Goal: Contribute content: Contribute content

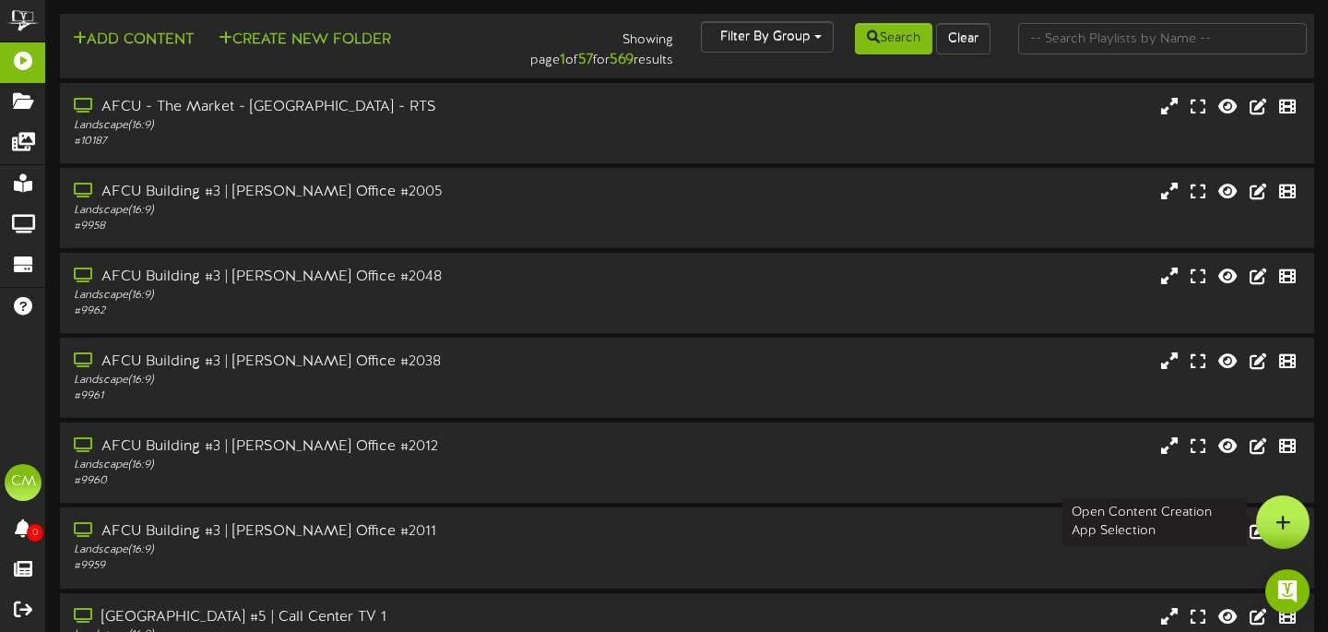
click at [1281, 515] on icon at bounding box center [1283, 522] width 16 height 17
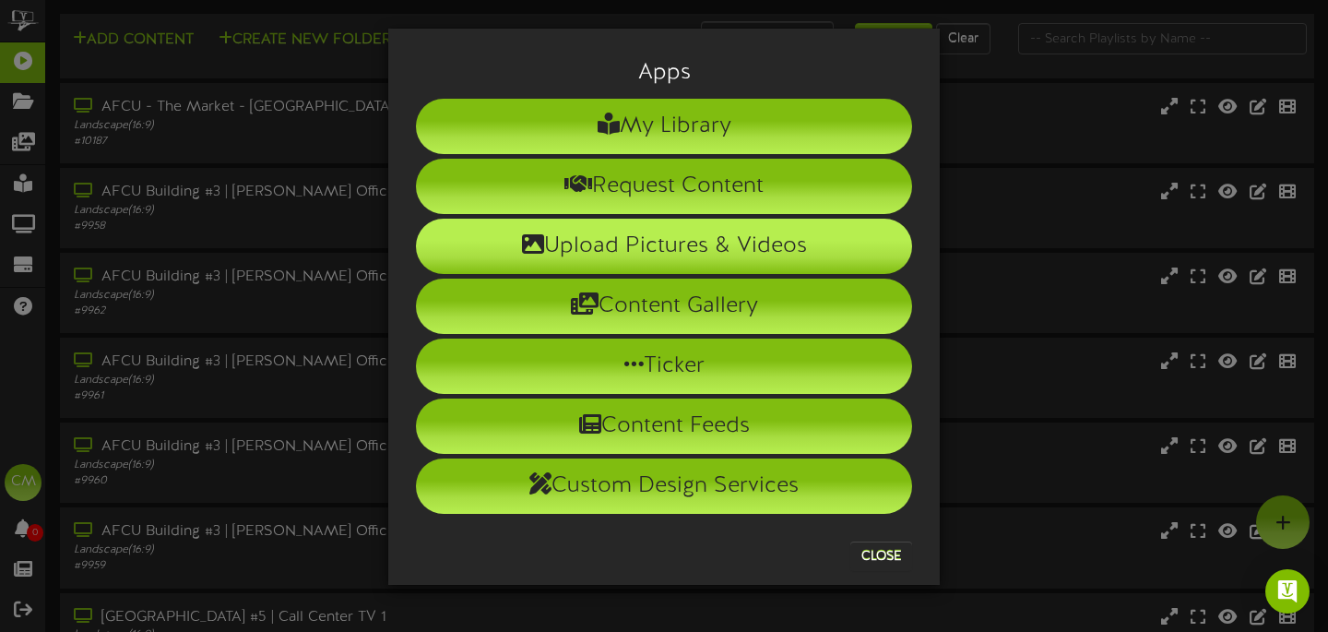
click at [774, 238] on li "Upload Pictures & Videos" at bounding box center [664, 245] width 496 height 55
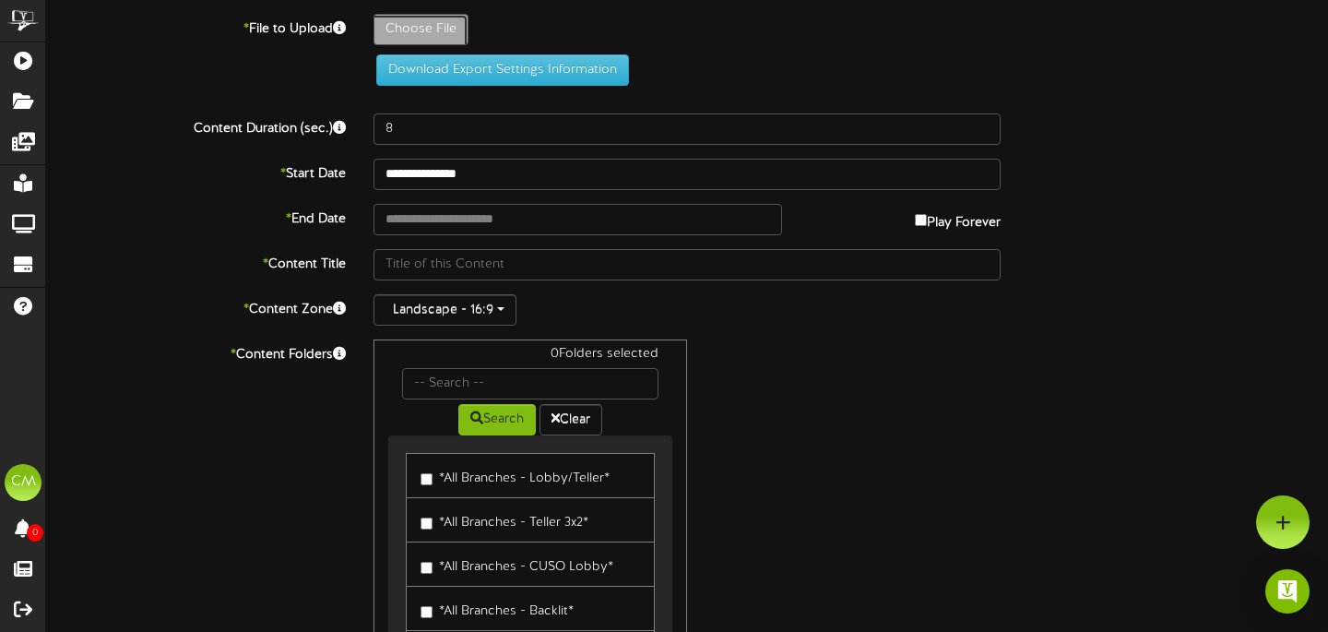
type input "**********"
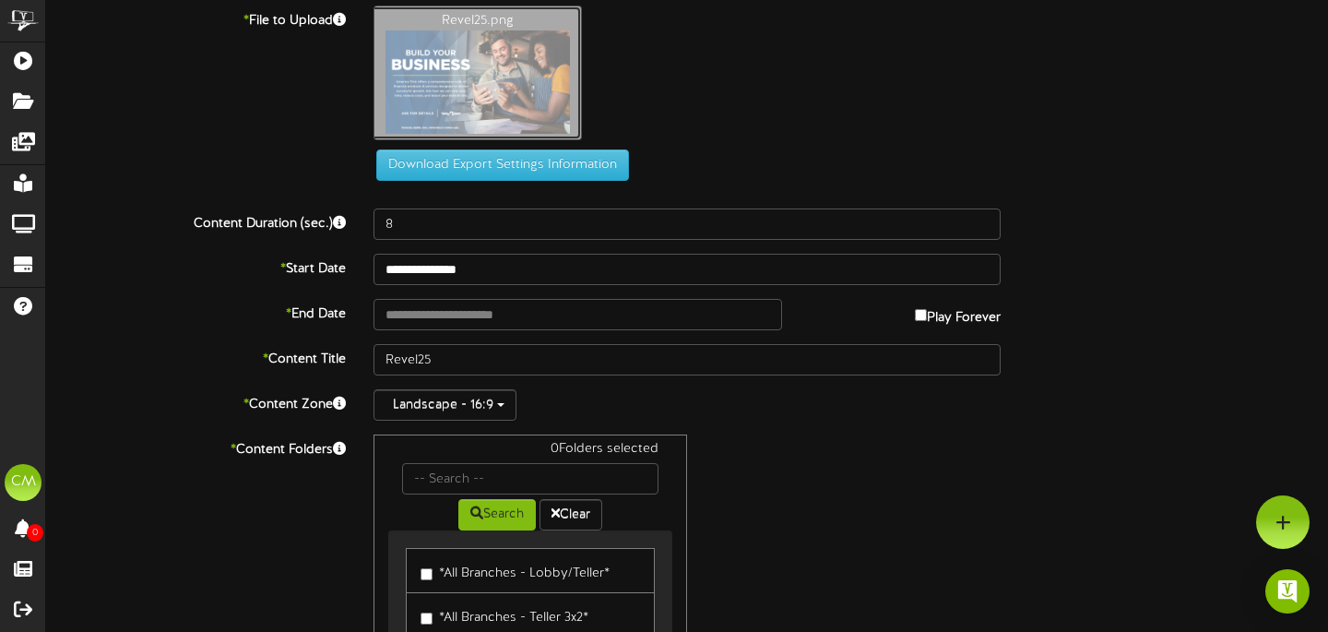
scroll to position [12, 0]
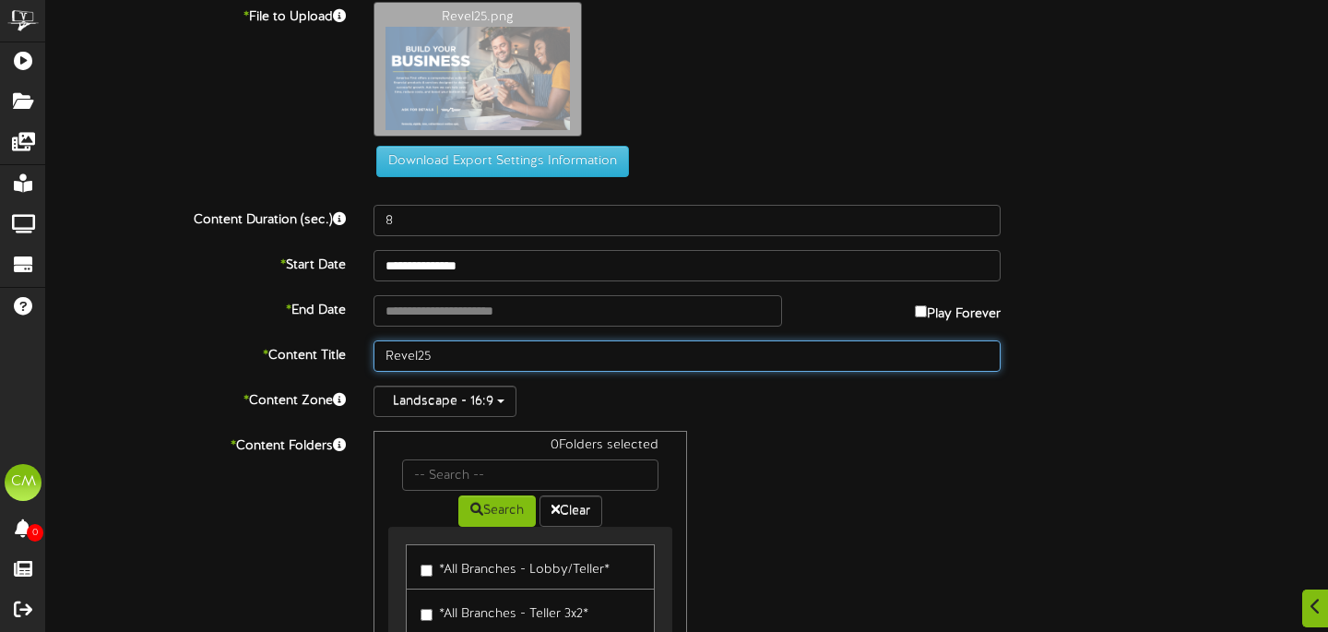
click at [590, 358] on input "Revel25" at bounding box center [686, 355] width 627 height 31
paste input "25 - Build Your Business Campaign"
type input "25 - Build Your Business Campaign-lobby/teller"
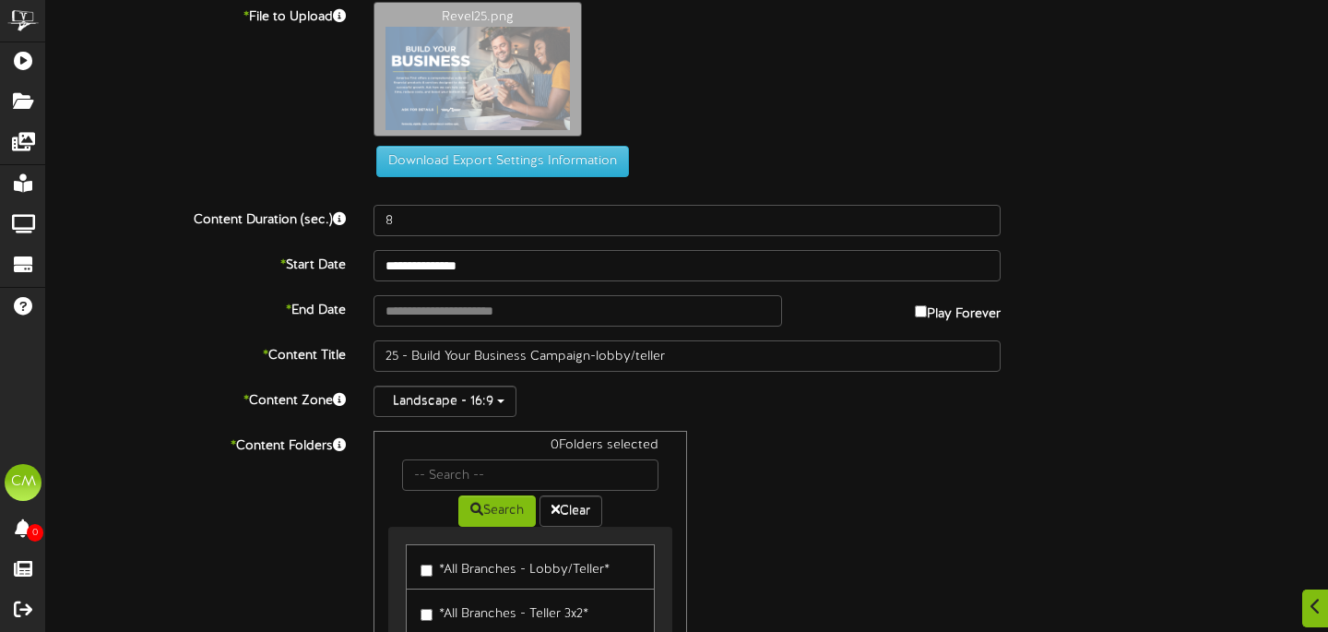
click at [810, 403] on div "Landscape - 16:9" at bounding box center [686, 400] width 627 height 31
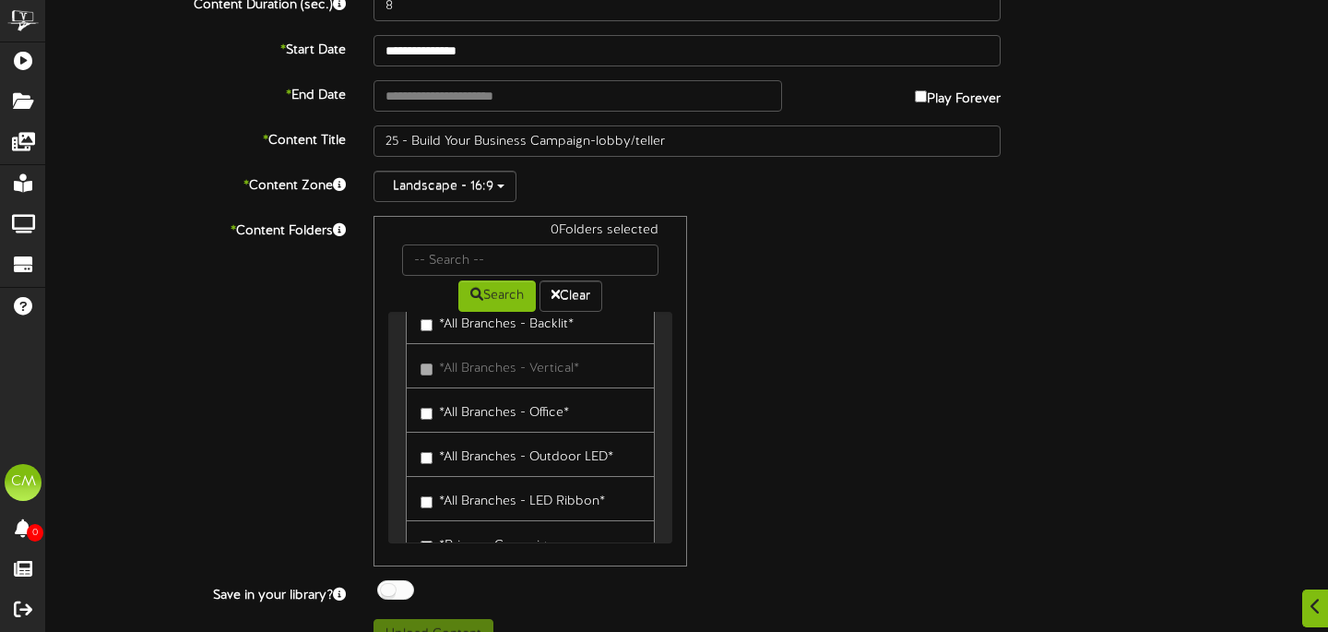
scroll to position [162, 0]
click at [467, 251] on input "text" at bounding box center [530, 259] width 256 height 31
click at [501, 300] on button "Search" at bounding box center [496, 295] width 77 height 31
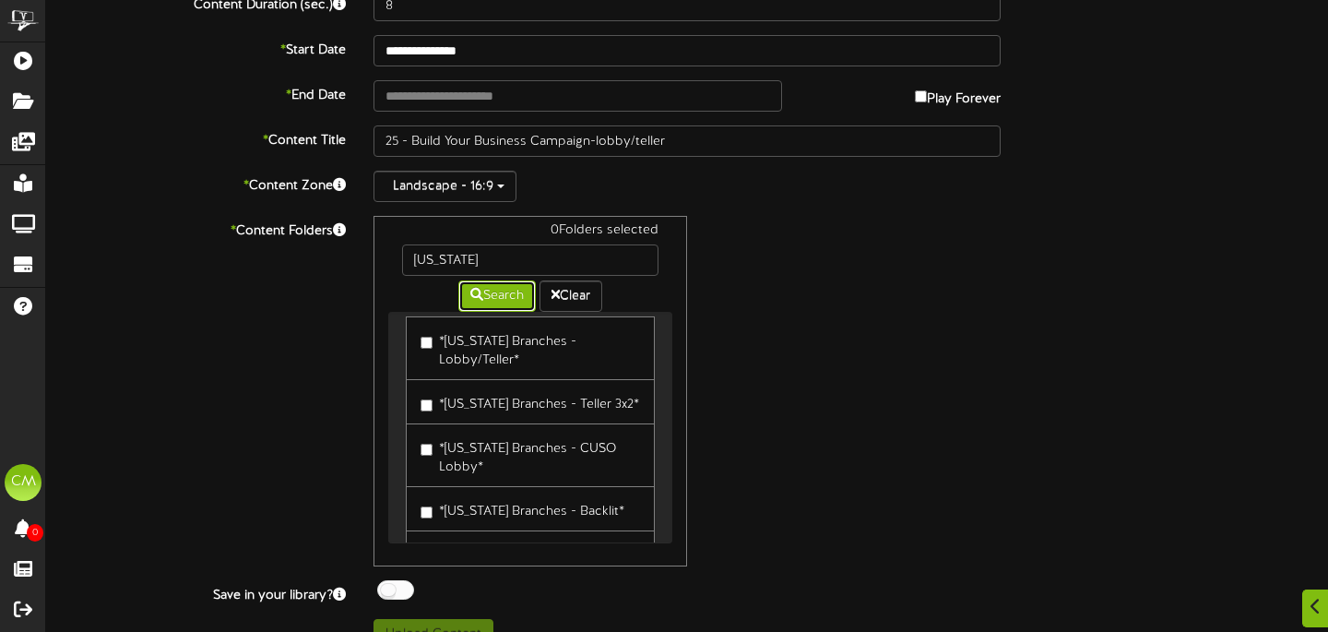
scroll to position [0, 0]
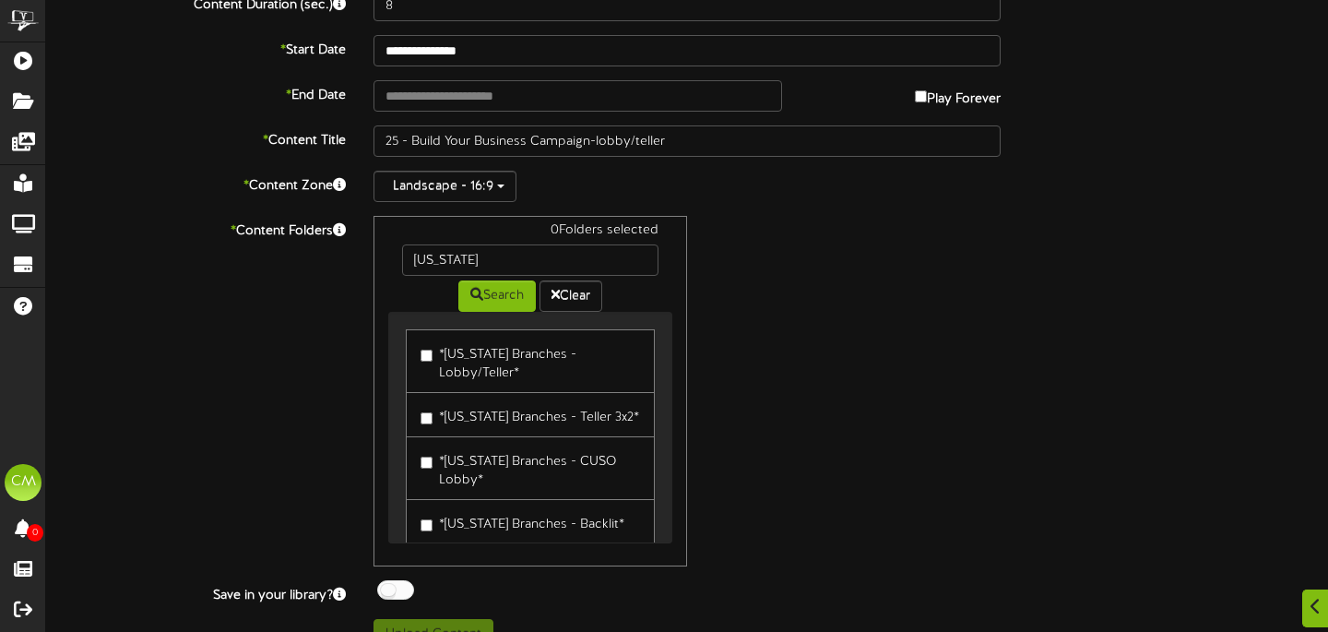
click at [440, 350] on label "*[US_STATE] Branches - Lobby/Teller*" at bounding box center [529, 360] width 219 height 43
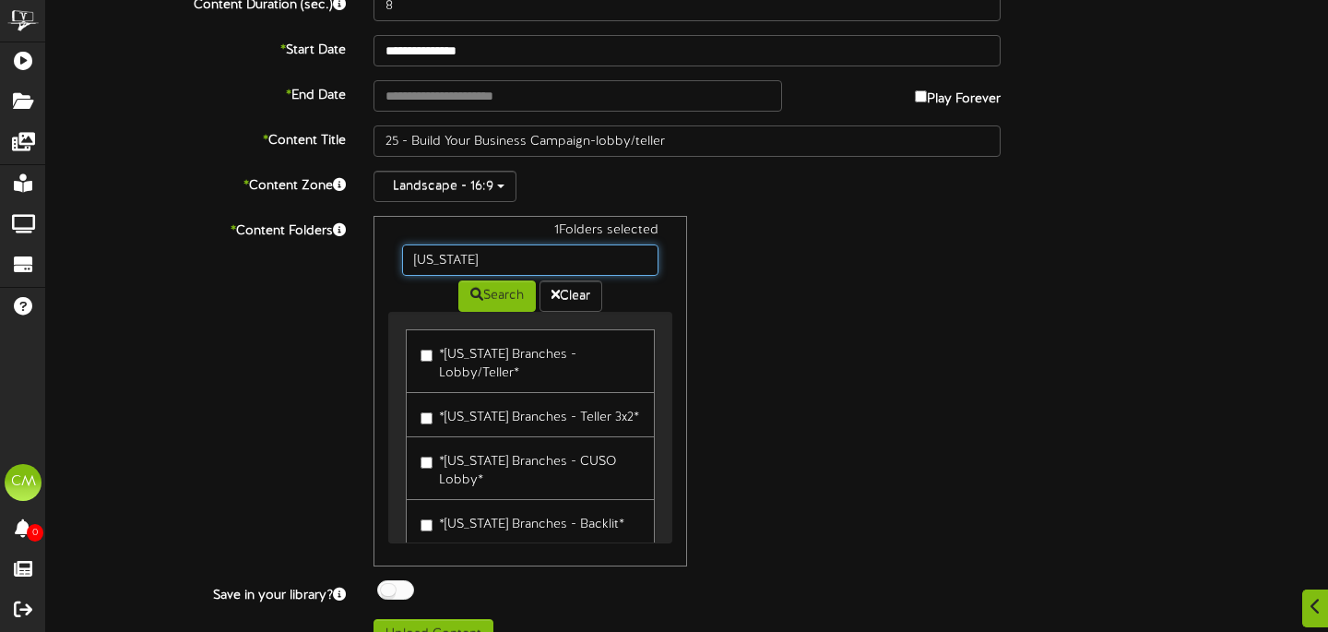
click at [504, 255] on input "[US_STATE]" at bounding box center [530, 259] width 256 height 31
click at [488, 298] on button "Search" at bounding box center [496, 295] width 77 height 31
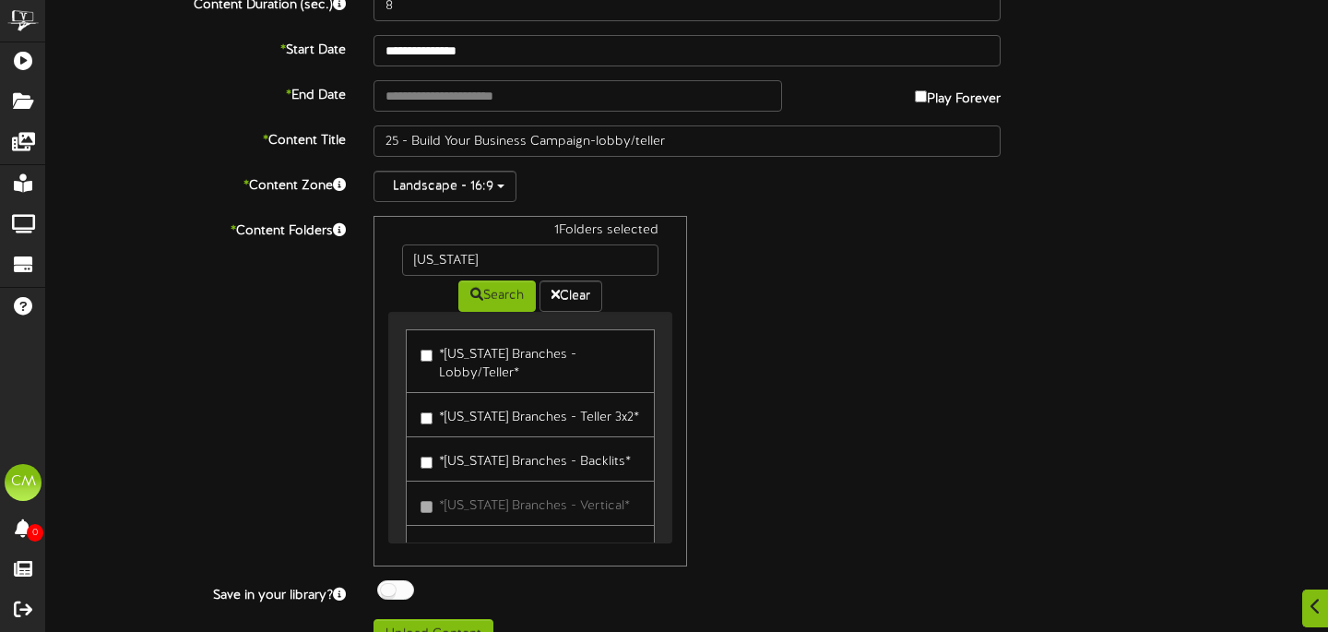
click at [453, 348] on label "*[US_STATE] Branches - Lobby/Teller*" at bounding box center [529, 360] width 219 height 43
click at [488, 270] on input "[US_STATE]" at bounding box center [530, 259] width 256 height 31
type input "nevada"
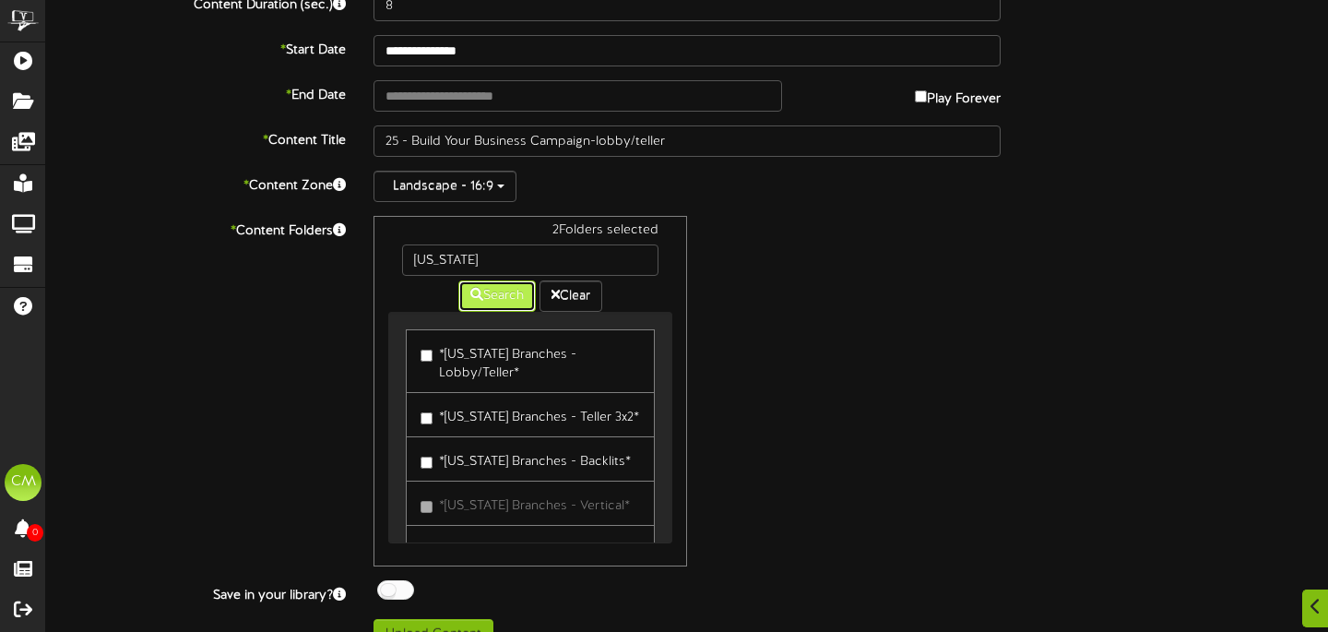
click at [502, 306] on button "Search" at bounding box center [496, 295] width 77 height 31
click at [478, 357] on label "*[US_STATE] Branches - Lobby/Teller*" at bounding box center [529, 360] width 219 height 43
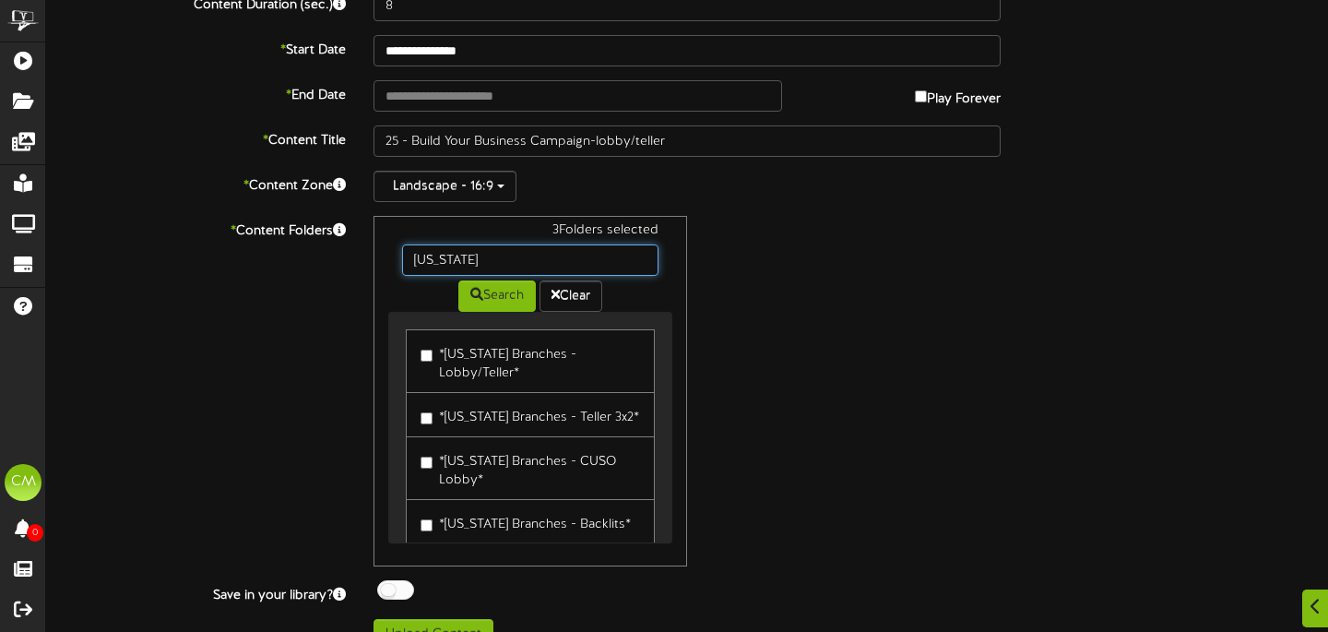
click at [478, 263] on input "nevada" at bounding box center [530, 259] width 256 height 31
type input "[US_STATE]"
click at [483, 298] on button "Search" at bounding box center [496, 295] width 77 height 31
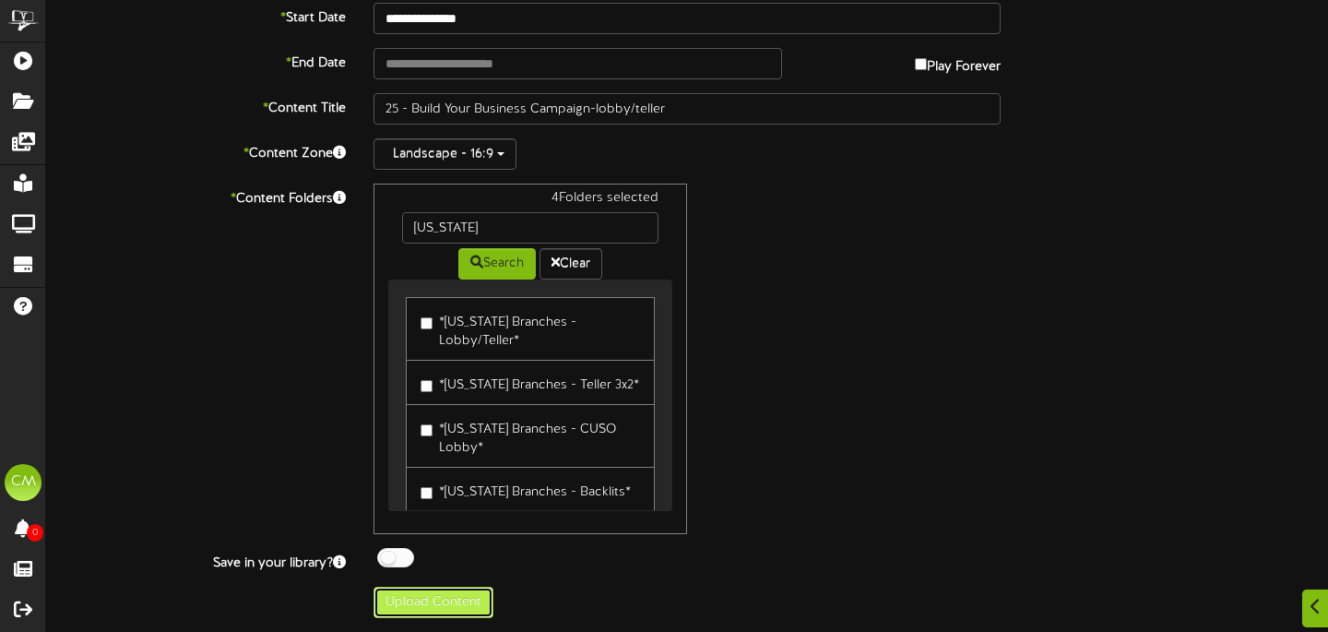
click at [411, 608] on button "Upload Content" at bounding box center [433, 601] width 120 height 31
type input "**********"
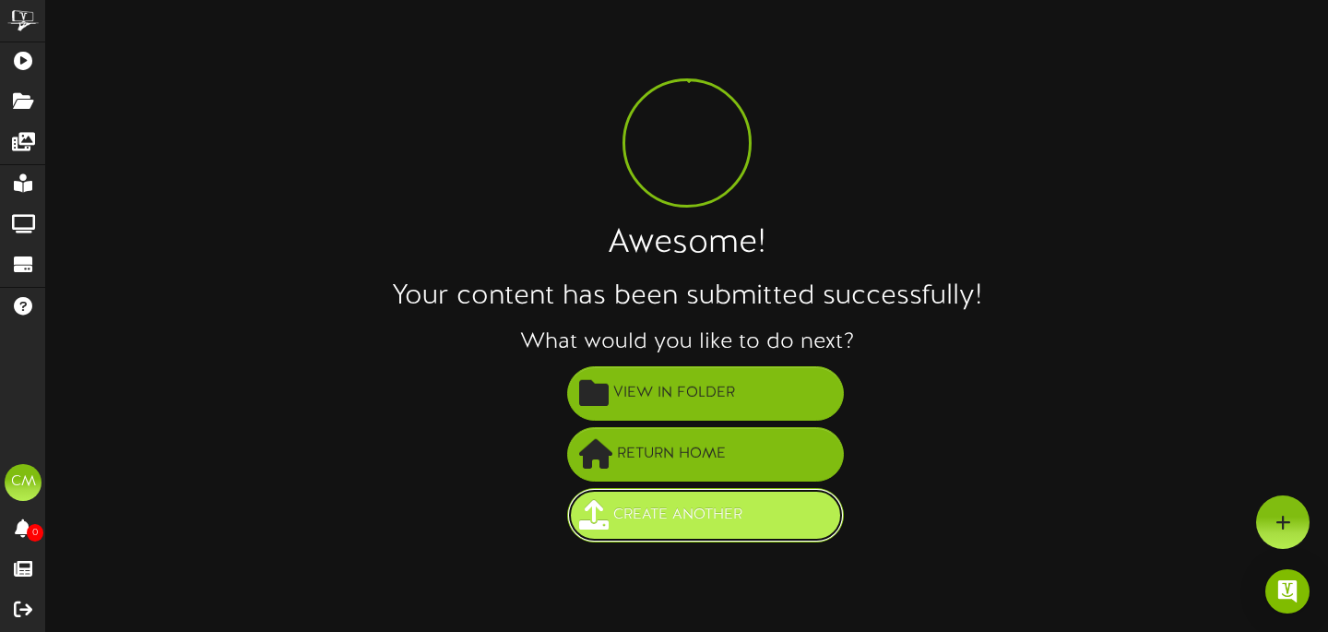
click at [738, 493] on button "Create Another" at bounding box center [705, 515] width 277 height 54
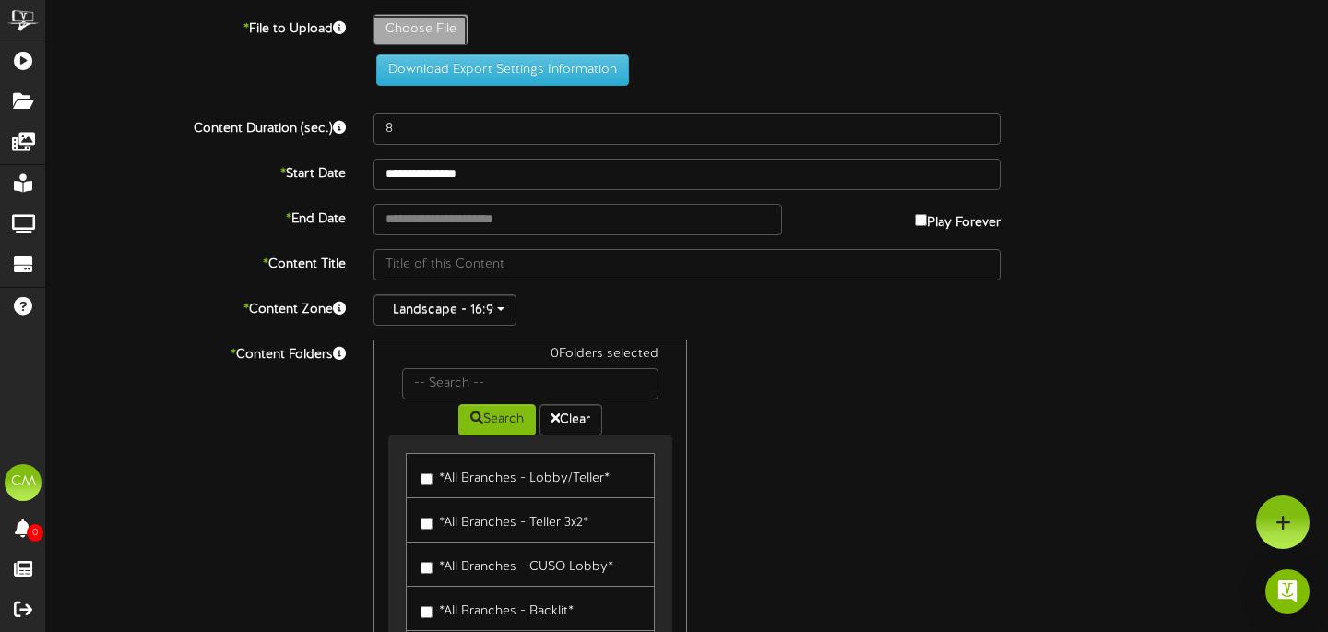
type input "**********"
type input "Revel3x222"
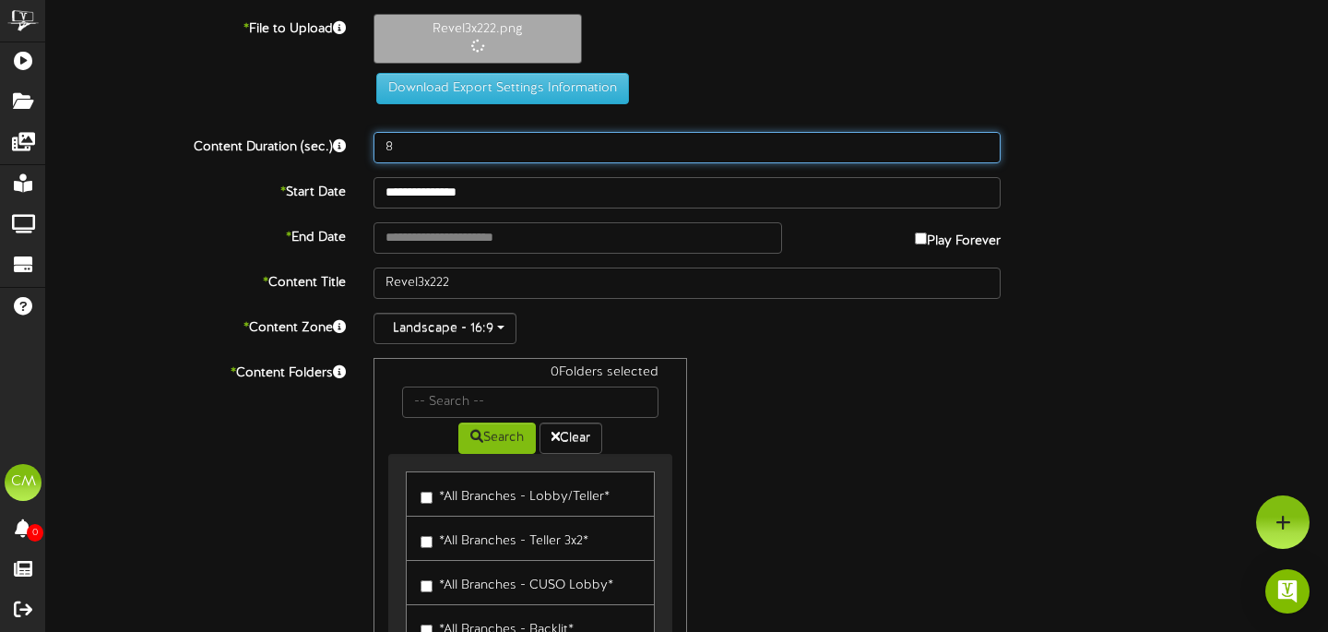
click at [412, 156] on input "8" at bounding box center [686, 147] width 627 height 31
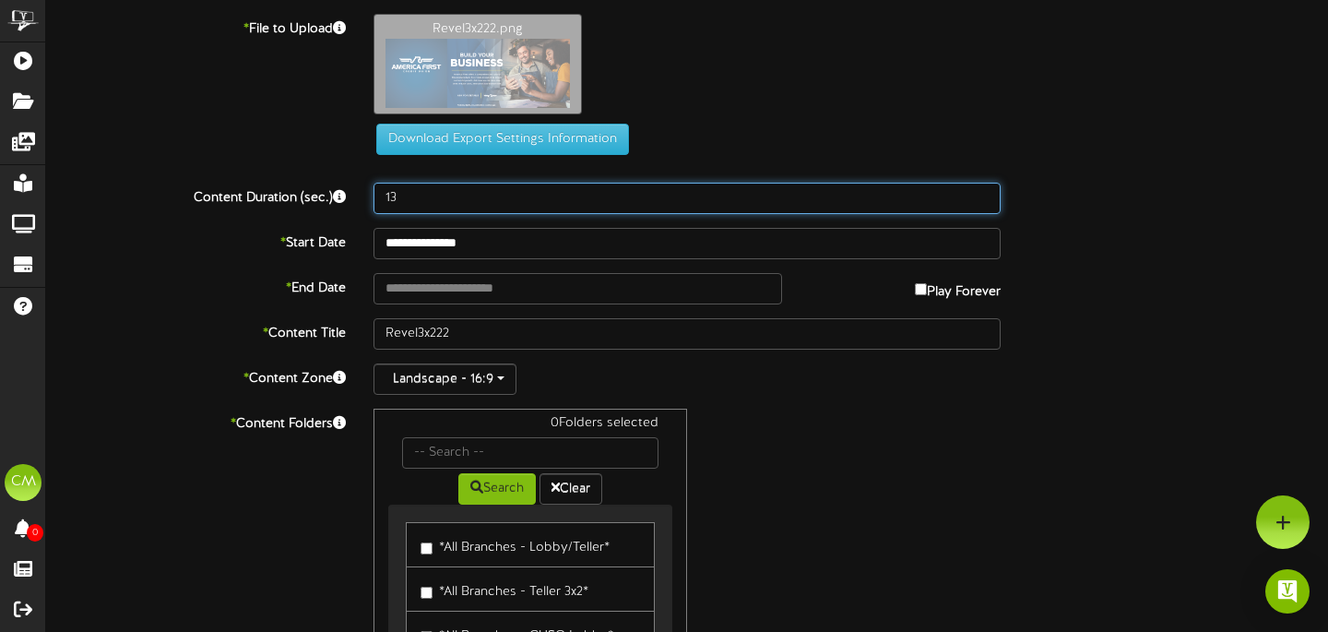
type input "13"
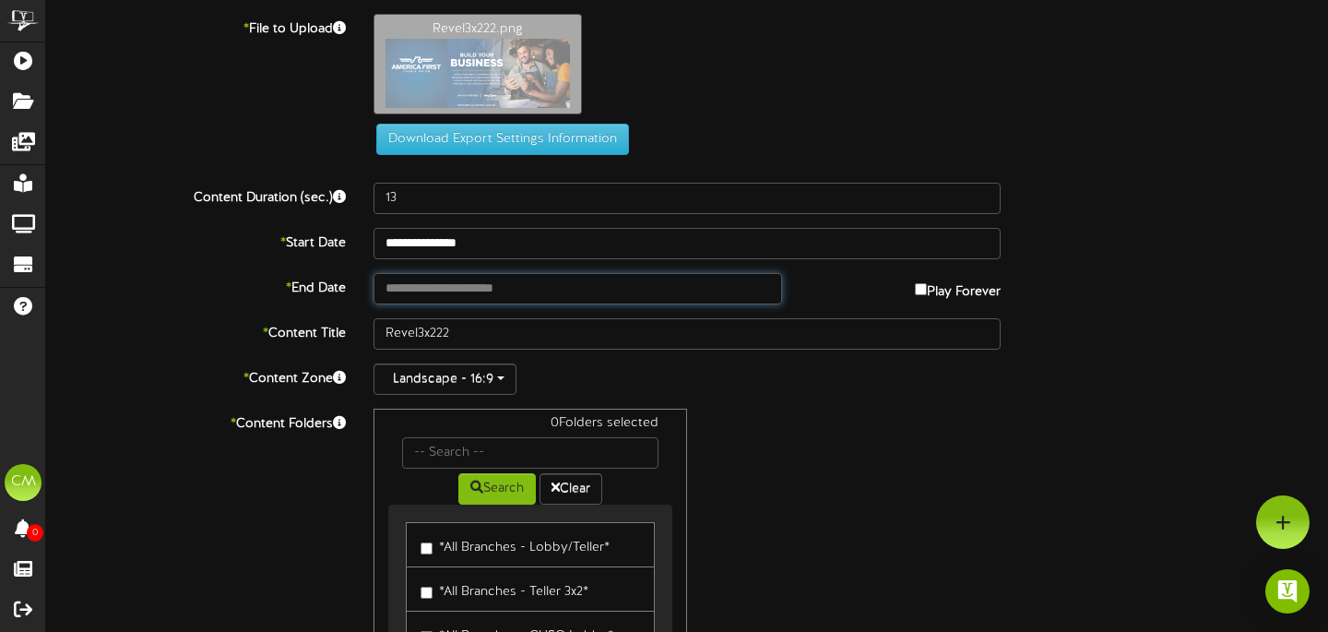
click at [436, 278] on input "text" at bounding box center [577, 288] width 408 height 31
type input "**********"
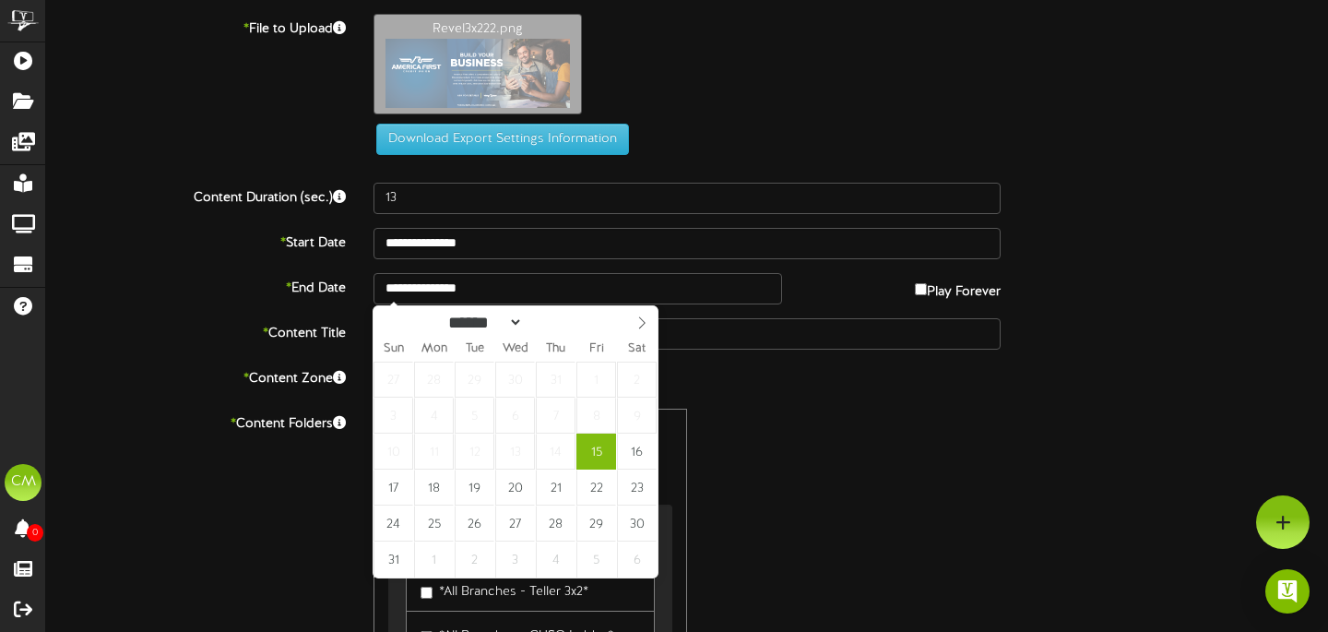
click at [788, 392] on div "Landscape - 16:9" at bounding box center [686, 378] width 627 height 31
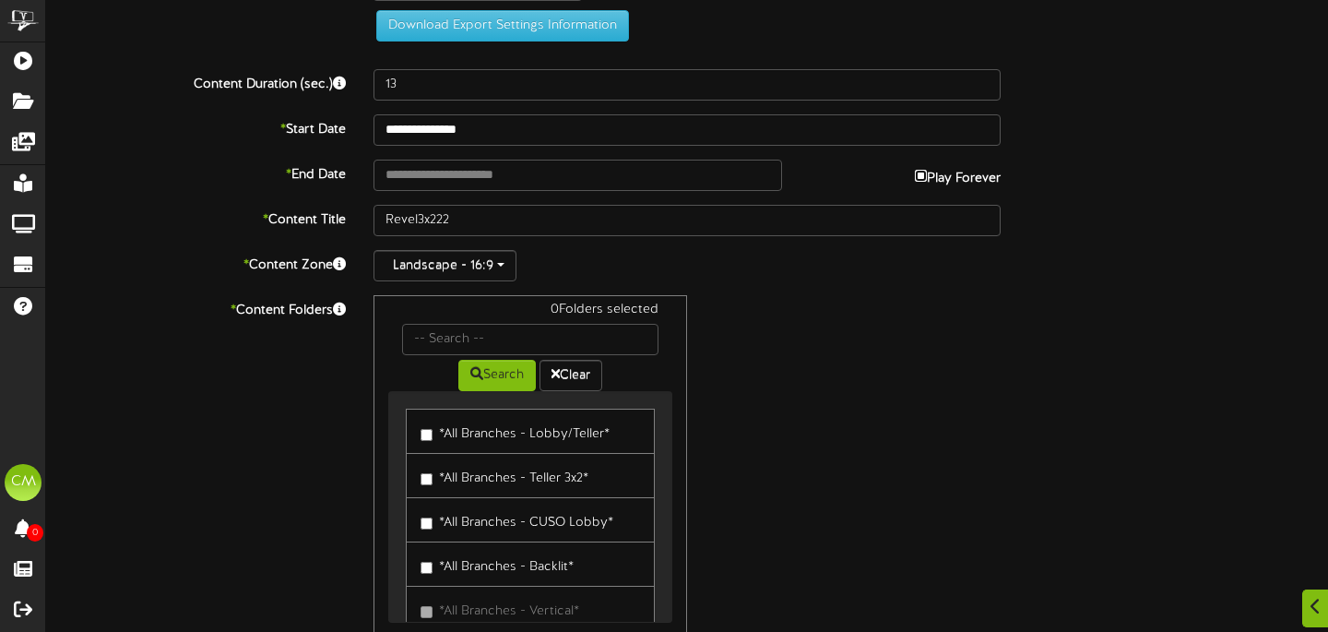
scroll to position [112, 0]
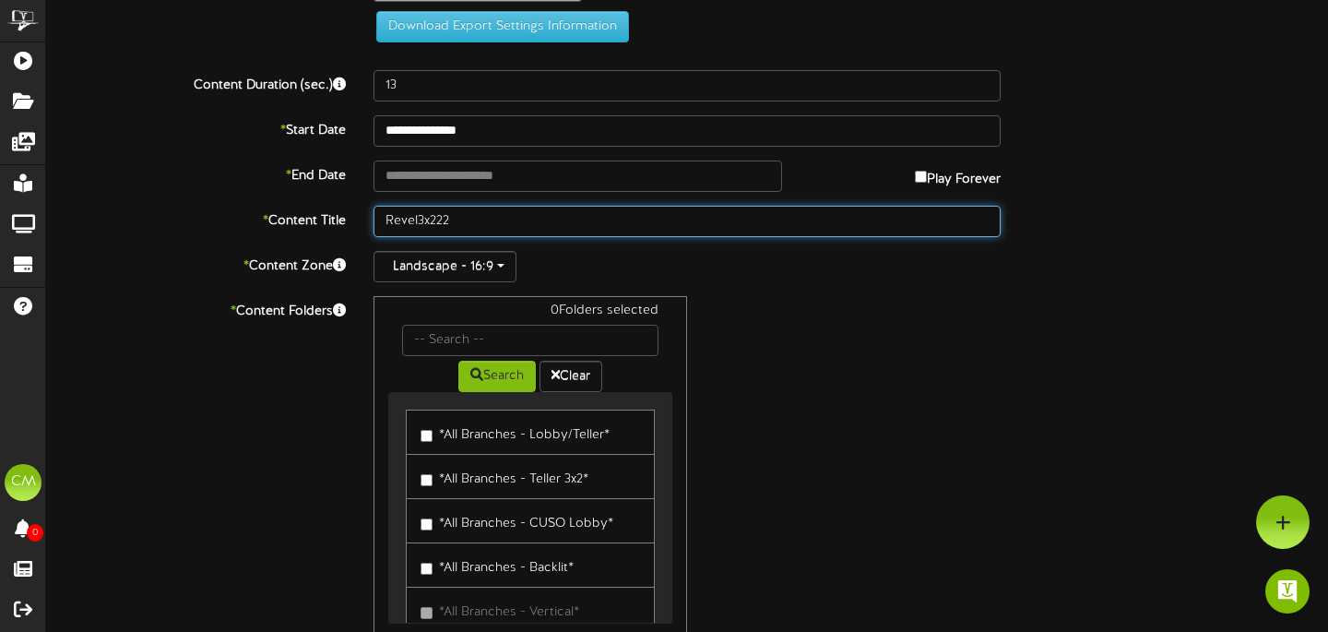
click at [383, 214] on input "Revel3x222" at bounding box center [686, 221] width 627 height 31
paste input "25 - Build Your Business Campaign"
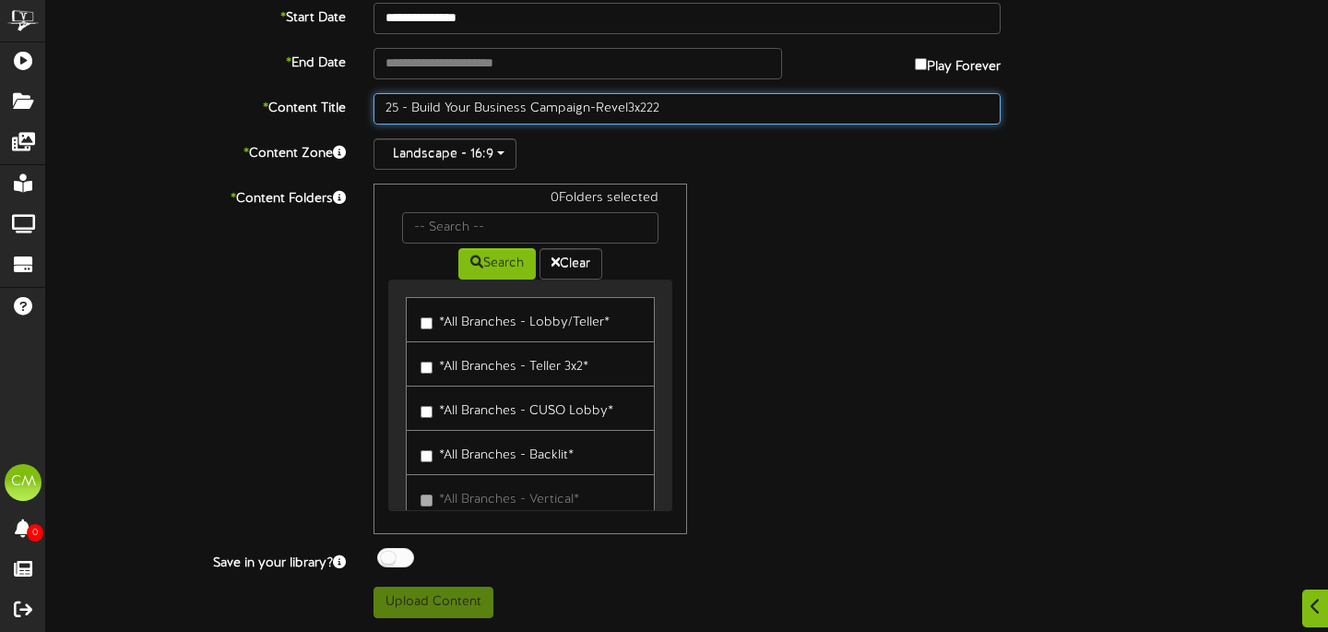
scroll to position [225, 0]
type input "25 - Build Your Business Campaign-Revel3x222"
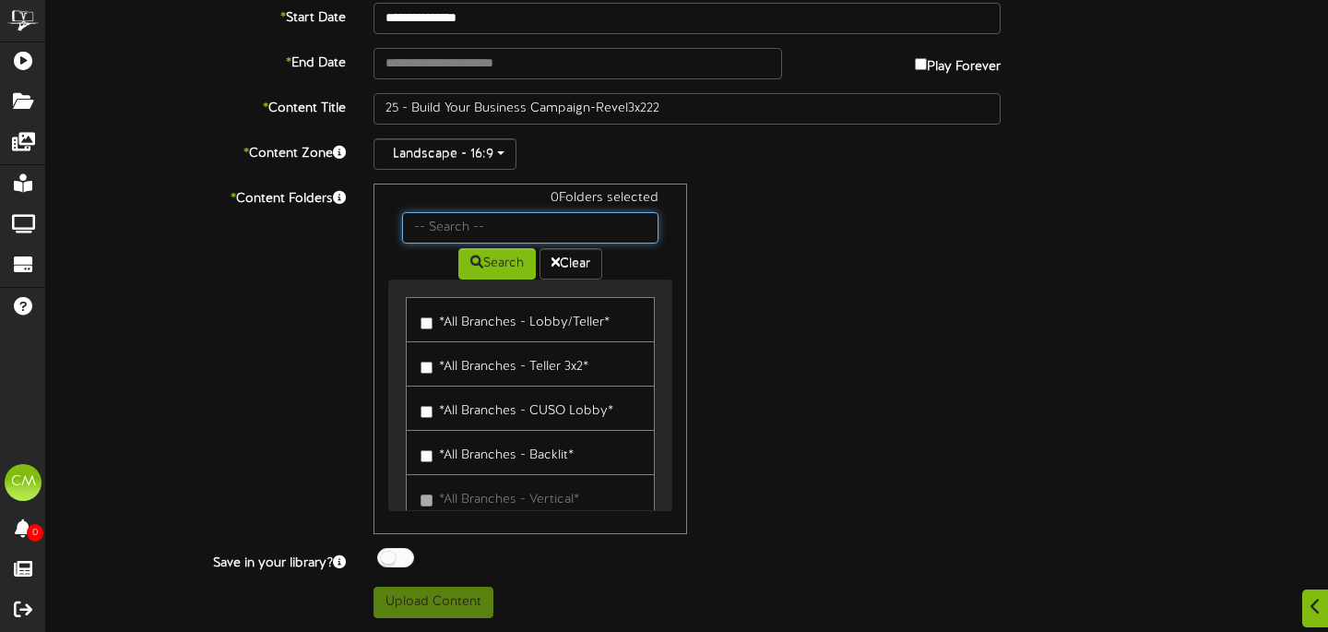
click at [457, 241] on input "text" at bounding box center [530, 227] width 256 height 31
click at [474, 257] on icon at bounding box center [476, 261] width 13 height 13
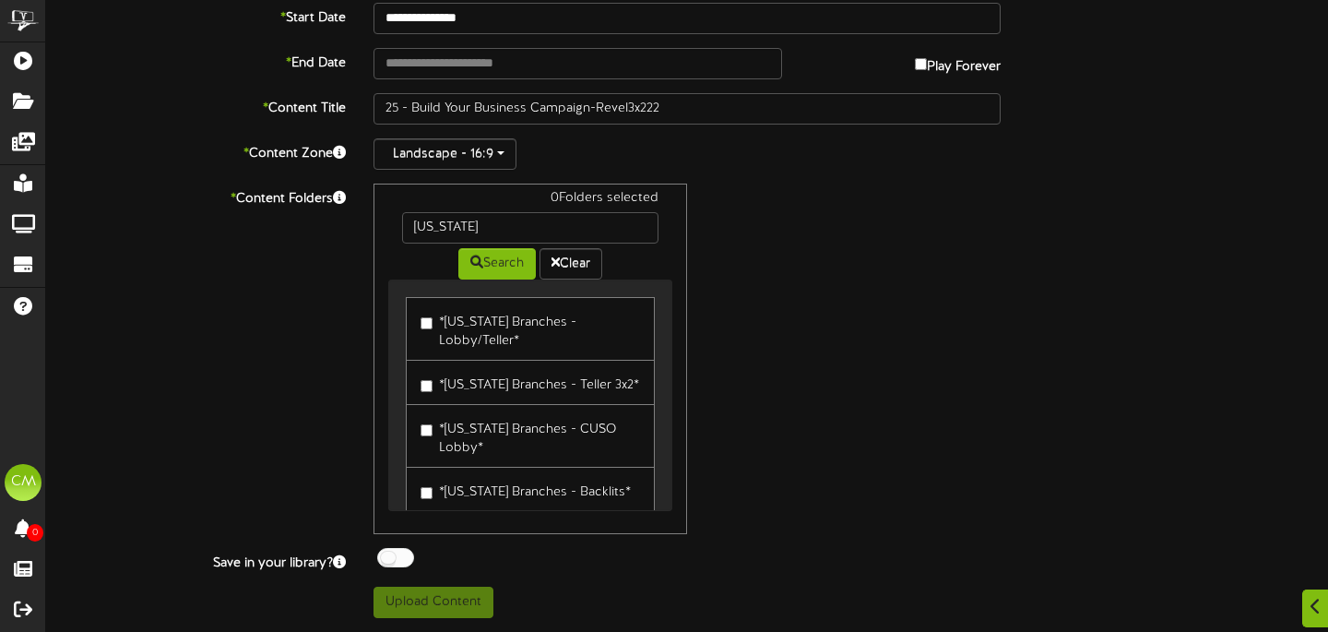
click at [465, 383] on label "*[US_STATE] Branches - Teller 3x2*" at bounding box center [529, 382] width 218 height 25
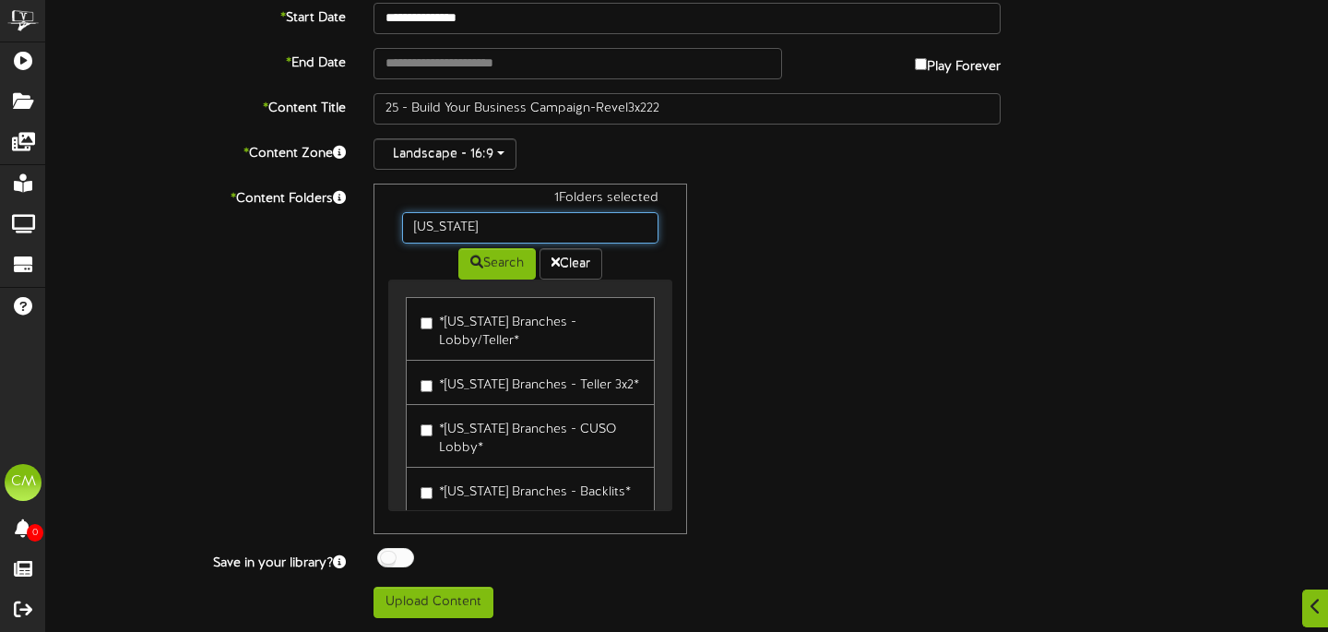
click at [491, 234] on input "[US_STATE]" at bounding box center [530, 227] width 256 height 31
click at [490, 272] on button "Search" at bounding box center [496, 263] width 77 height 31
click at [473, 370] on label "*[US_STATE] Branches - Teller 3x2*" at bounding box center [529, 382] width 218 height 25
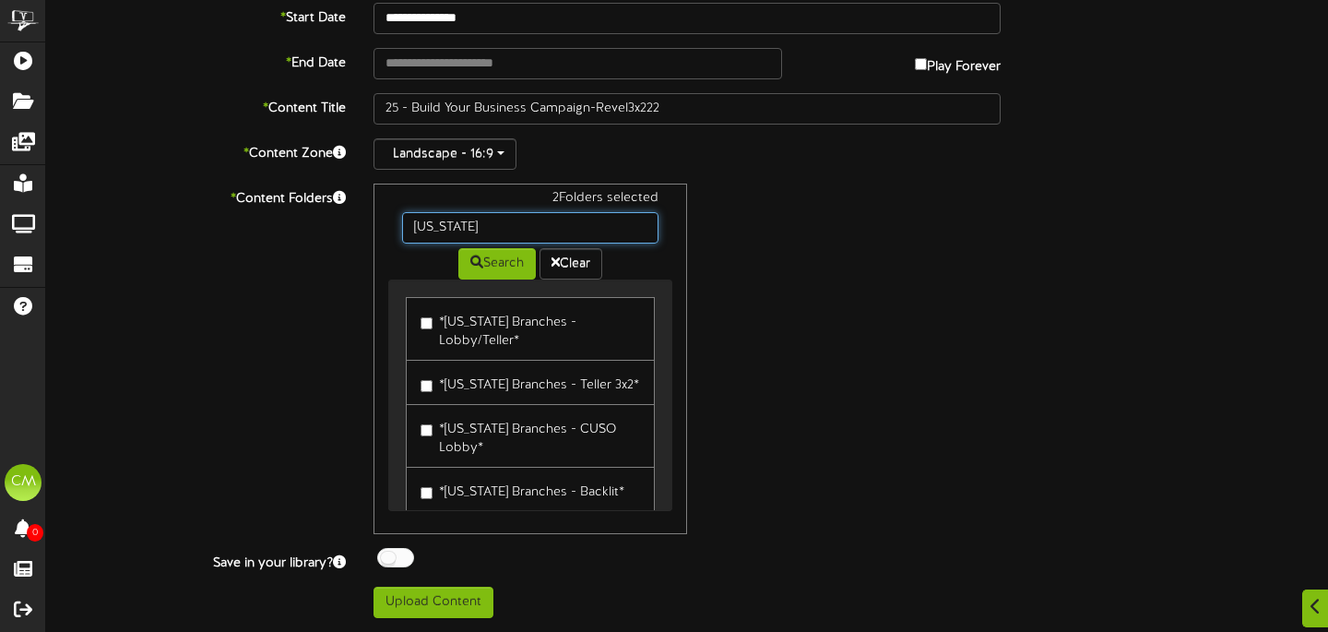
click at [483, 242] on input "[US_STATE]" at bounding box center [530, 227] width 256 height 31
type input "[US_STATE]"
click at [473, 259] on icon at bounding box center [476, 261] width 13 height 13
click at [450, 325] on label "*[US_STATE] Branches - Lobby/Teller*" at bounding box center [529, 328] width 219 height 43
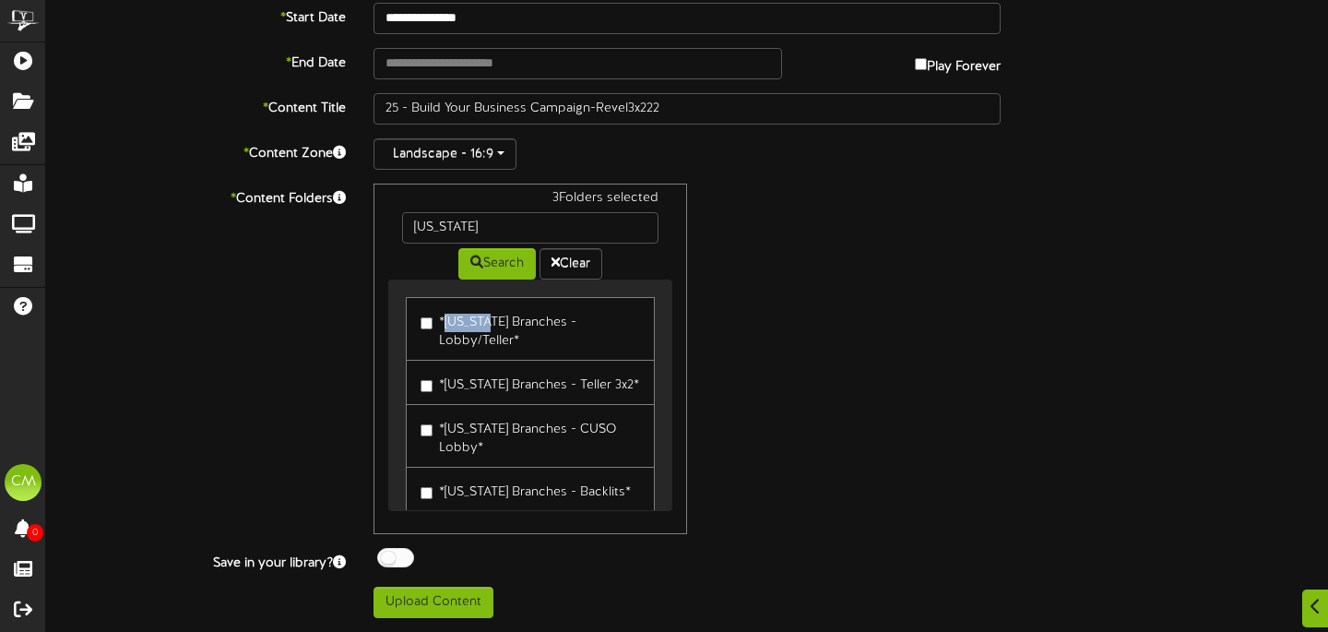
click at [450, 325] on label "*[US_STATE] Branches - Lobby/Teller*" at bounding box center [529, 328] width 219 height 43
click at [494, 229] on input "[US_STATE]" at bounding box center [530, 227] width 256 height 31
type input "[US_STATE]"
click at [491, 273] on button "Search" at bounding box center [496, 263] width 77 height 31
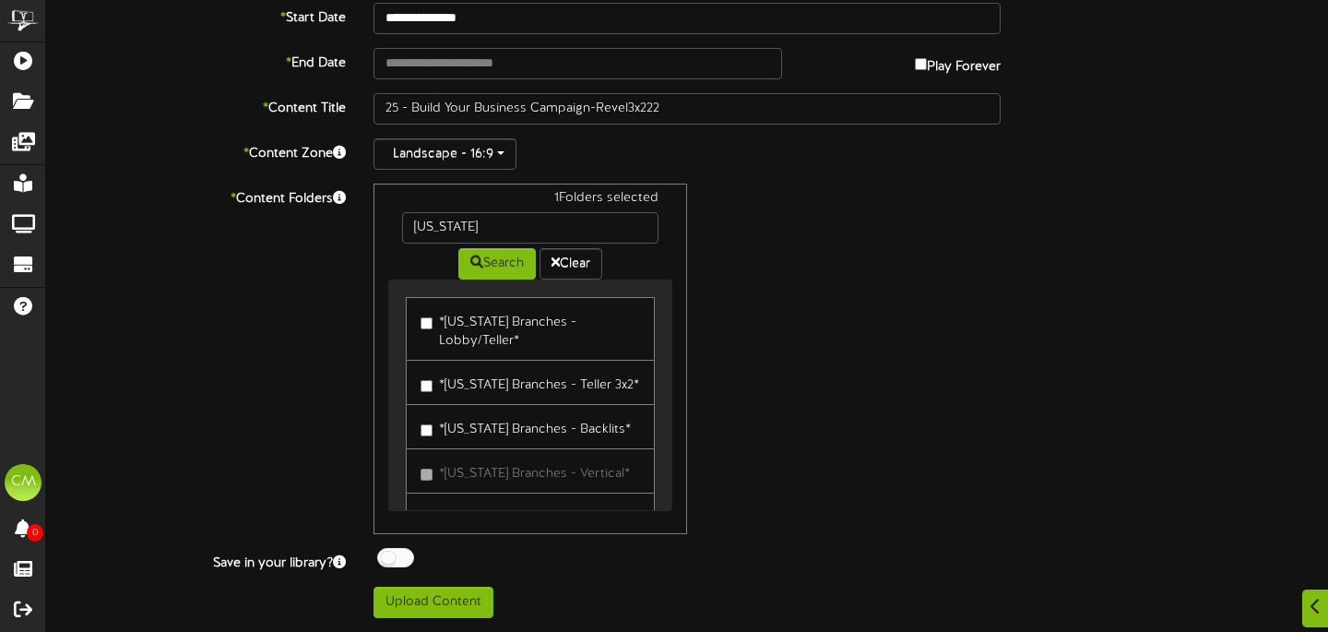
click at [426, 370] on label "*[US_STATE] Branches - Teller 3x2*" at bounding box center [529, 382] width 218 height 25
click at [795, 328] on div "2 Folders selected [US_STATE] Search Clear *[US_STATE] Branches - Lobby/Teller*…" at bounding box center [687, 358] width 655 height 350
click at [584, 229] on input "[US_STATE]" at bounding box center [530, 227] width 256 height 31
type input "[US_STATE]"
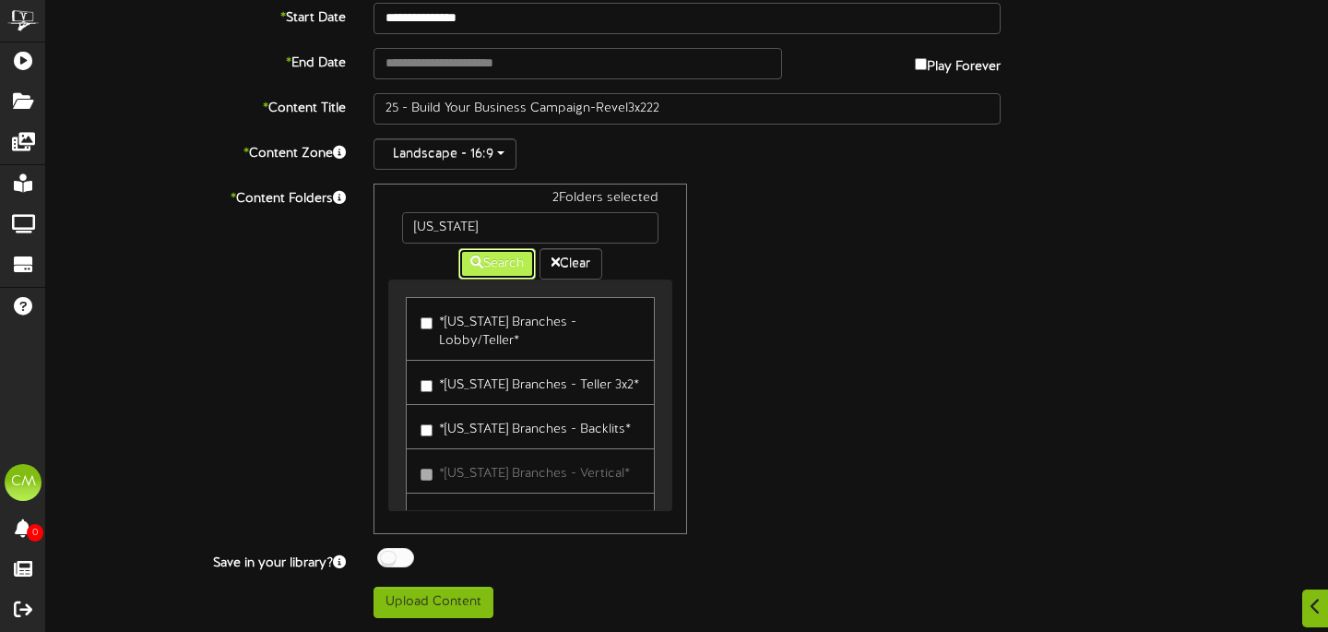
click at [495, 266] on button "Search" at bounding box center [496, 263] width 77 height 31
click at [419, 364] on link "*[US_STATE] Branches - Teller 3x2*" at bounding box center [530, 382] width 249 height 45
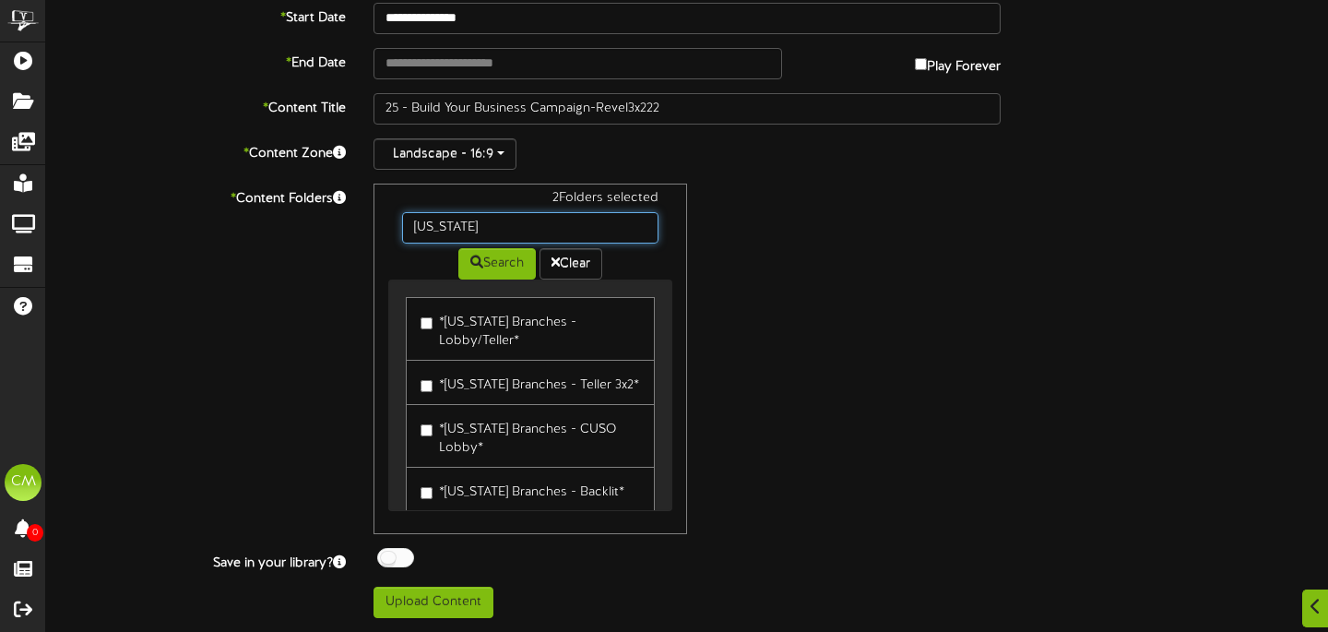
click at [495, 216] on input "[US_STATE]" at bounding box center [530, 227] width 256 height 31
click at [435, 370] on label "*[US_STATE] Branches - Teller 3x2*" at bounding box center [529, 382] width 218 height 25
click at [479, 236] on input "[US_STATE]" at bounding box center [530, 227] width 256 height 31
click at [861, 238] on div "1 Folders selected [US_STATE] Search Clear *[US_STATE] Branches - Lobby/Teller*…" at bounding box center [687, 358] width 655 height 350
click at [599, 217] on input "[US_STATE]" at bounding box center [530, 227] width 256 height 31
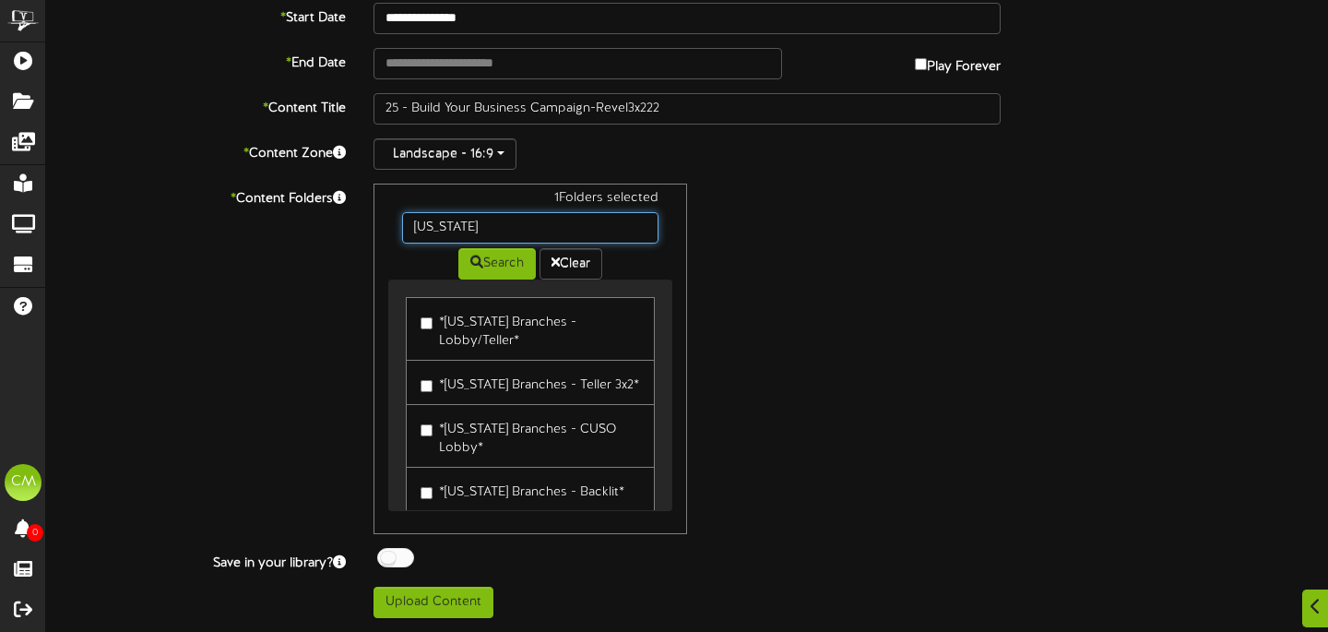
click at [599, 217] on input "[US_STATE]" at bounding box center [530, 227] width 256 height 31
type input "[US_STATE]"
click at [491, 270] on button "Search" at bounding box center [496, 263] width 77 height 31
click at [479, 225] on input "[US_STATE]" at bounding box center [530, 227] width 256 height 31
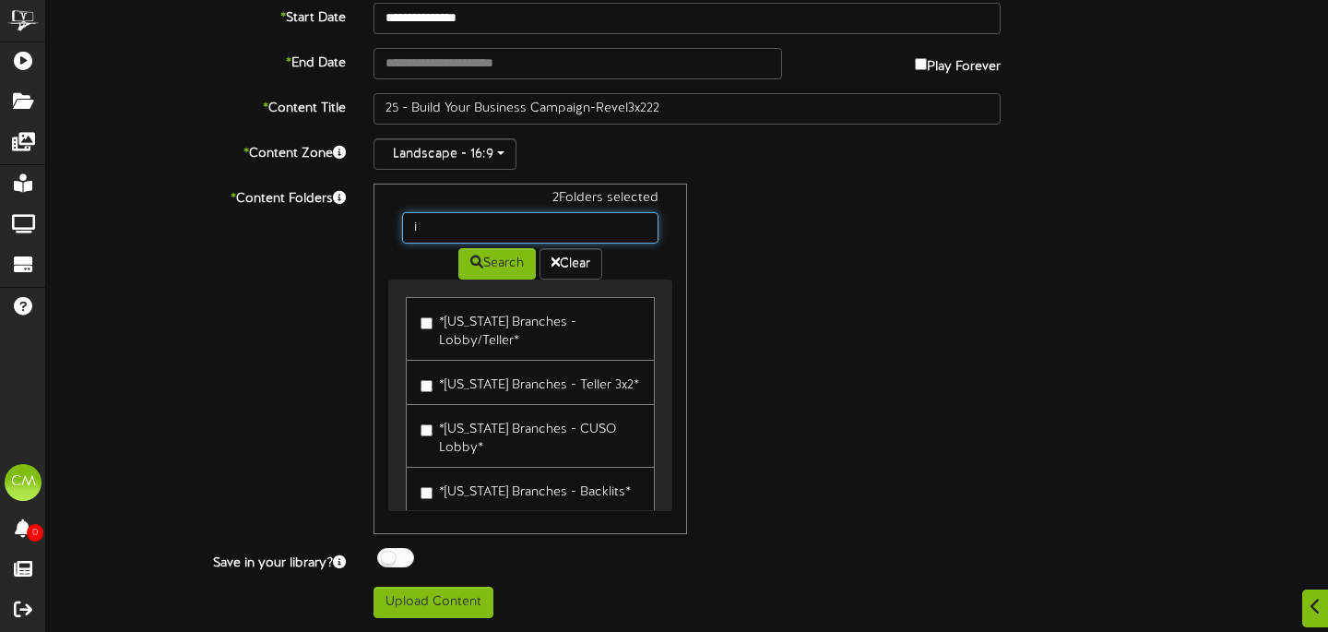
type input "[US_STATE]"
click at [497, 264] on button "Search" at bounding box center [496, 263] width 77 height 31
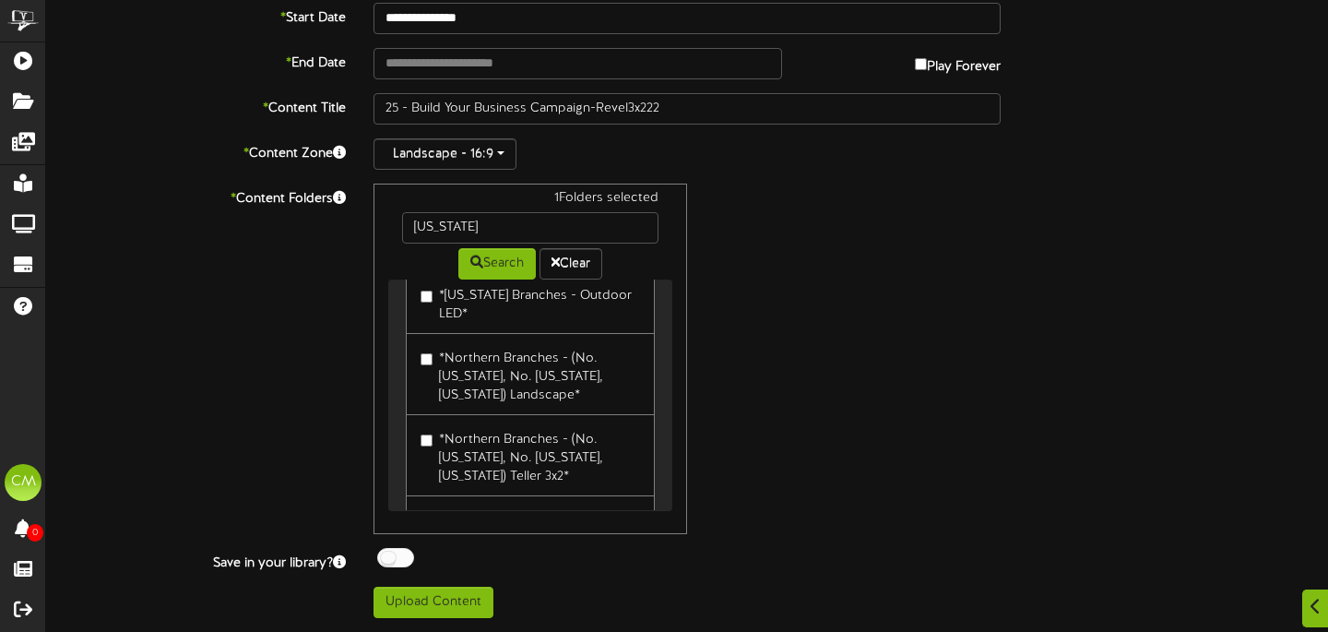
scroll to position [0, 0]
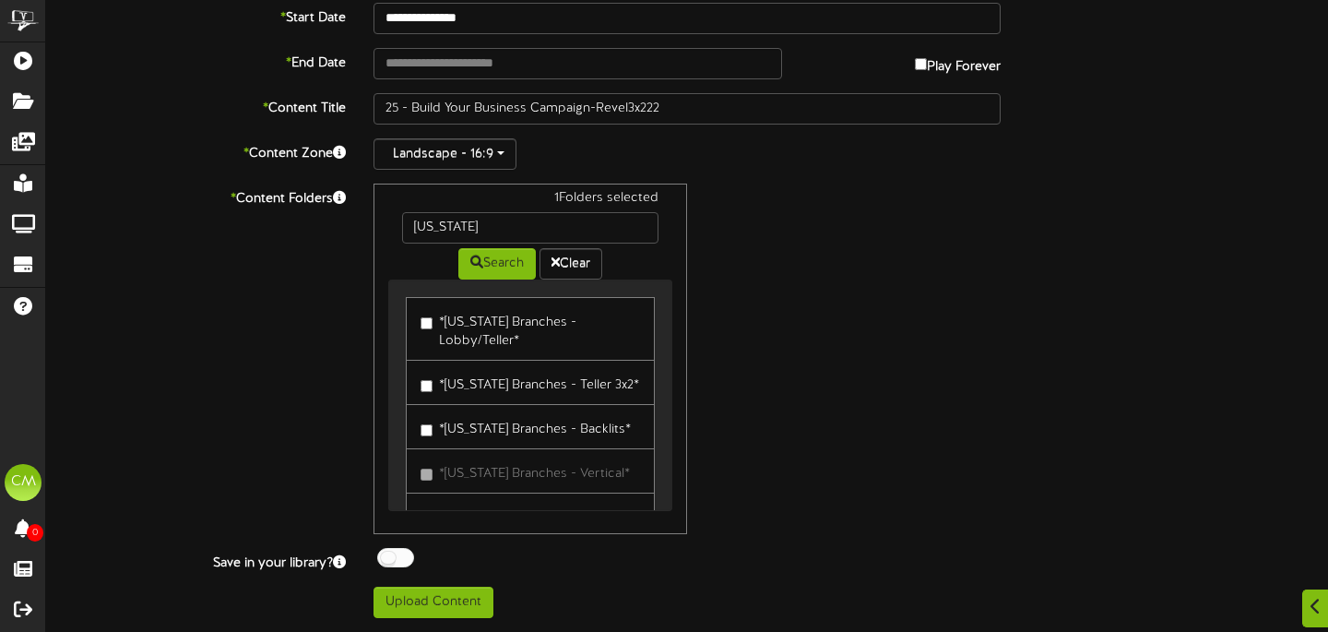
click at [826, 250] on div "1 Folders selected [US_STATE] Search Clear *[US_STATE] Branches - Lobby/Teller*…" at bounding box center [687, 358] width 655 height 350
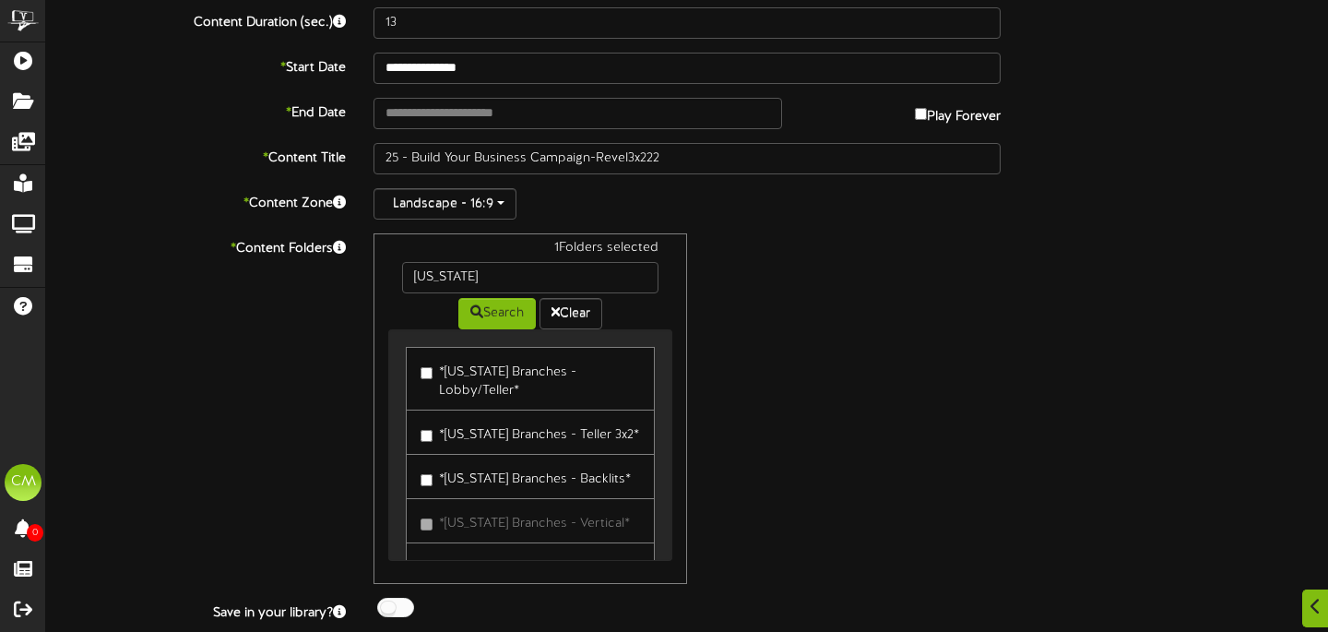
scroll to position [225, 0]
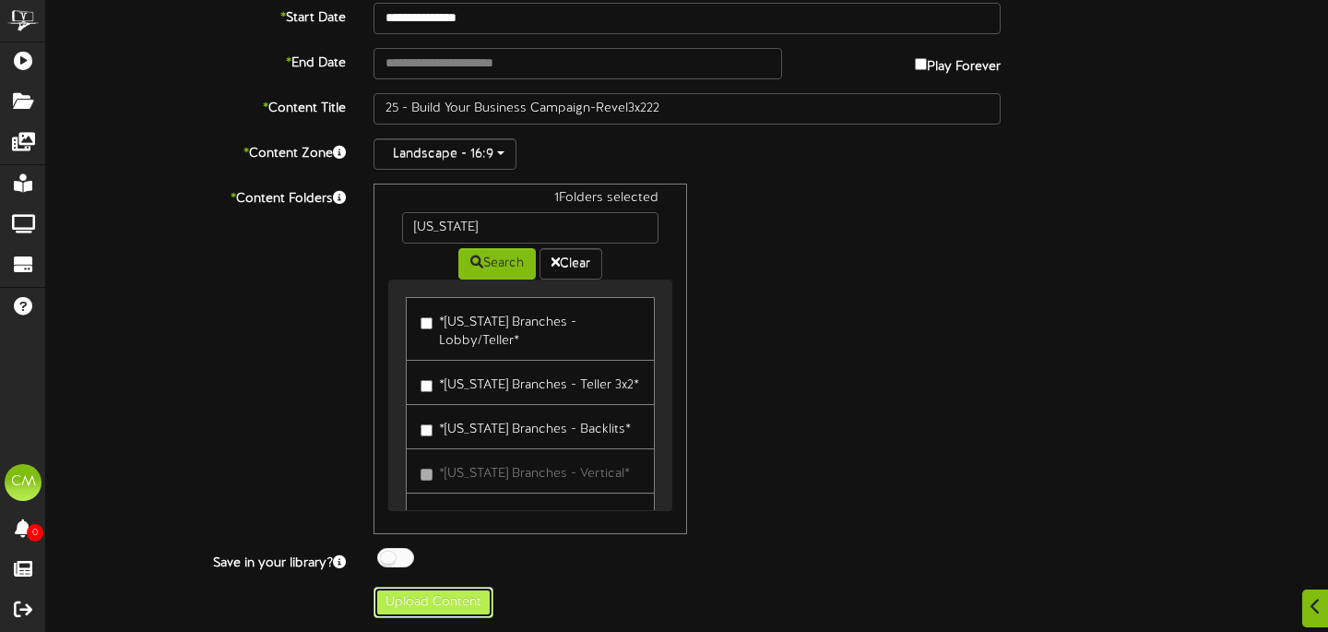
click at [436, 598] on button "Upload Content" at bounding box center [433, 601] width 120 height 31
type input "**********"
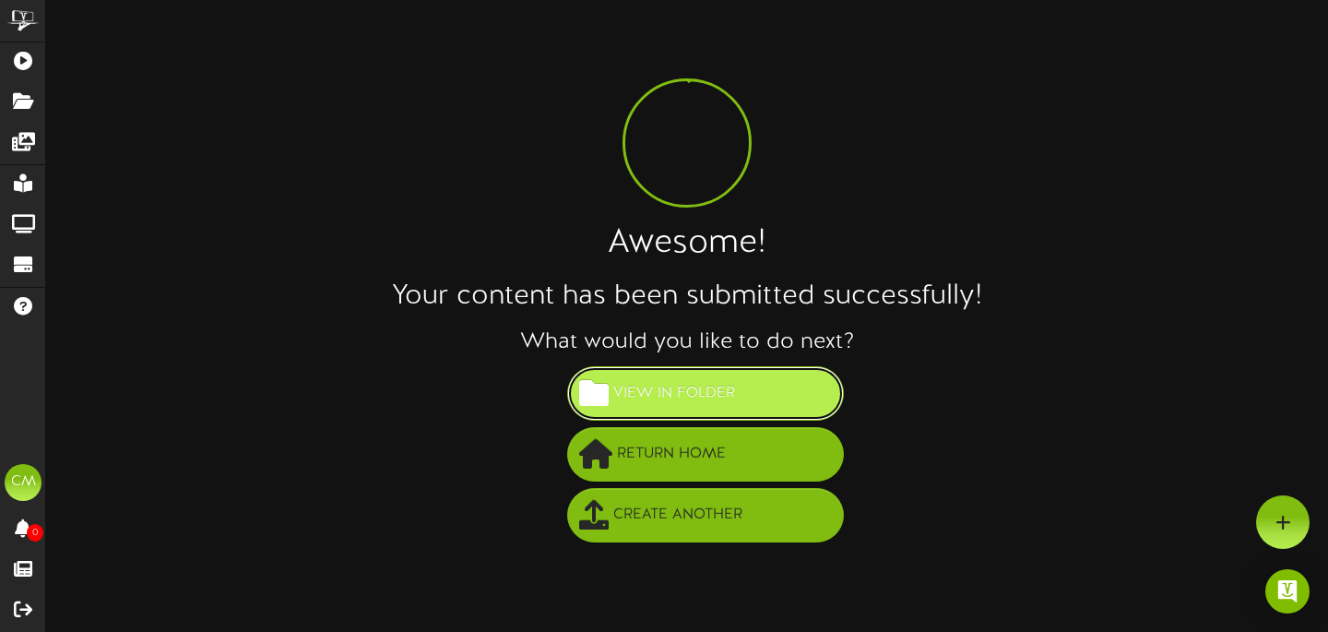
click at [753, 380] on button "View in Folder" at bounding box center [705, 393] width 277 height 54
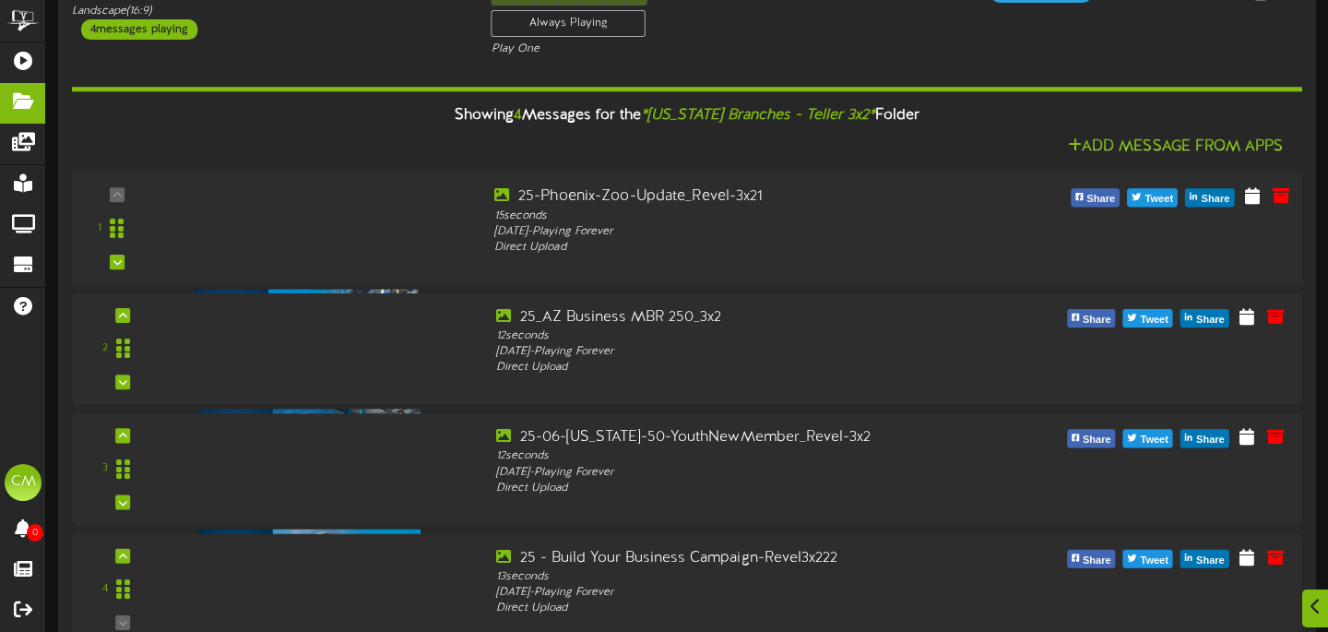
scroll to position [167, 0]
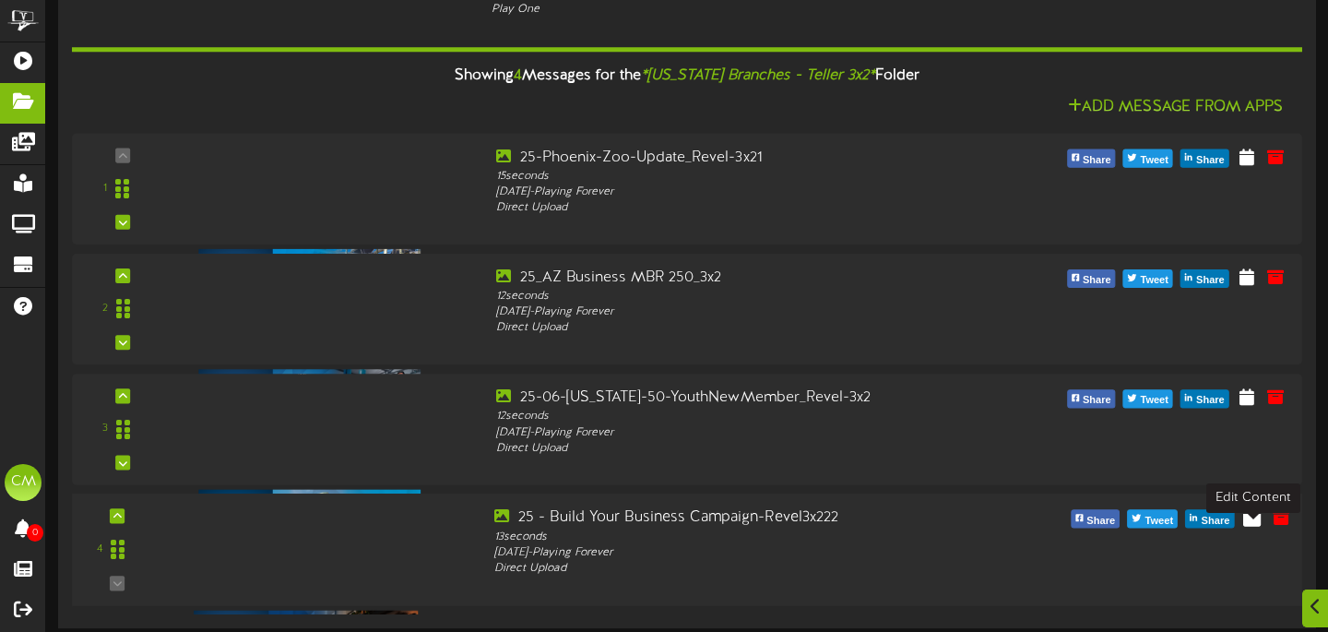
click at [1242, 520] on button at bounding box center [1252, 519] width 30 height 29
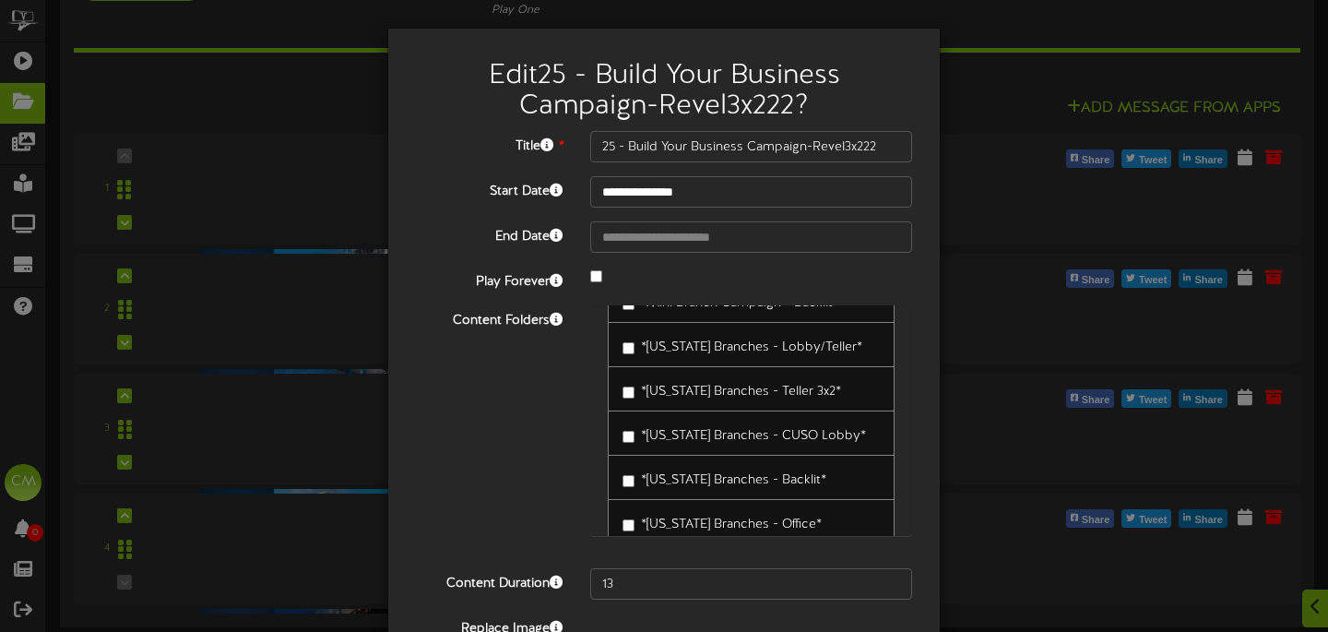
scroll to position [784, 0]
click at [668, 383] on label "*[US_STATE] Branches - Teller 3x2*" at bounding box center [731, 387] width 218 height 25
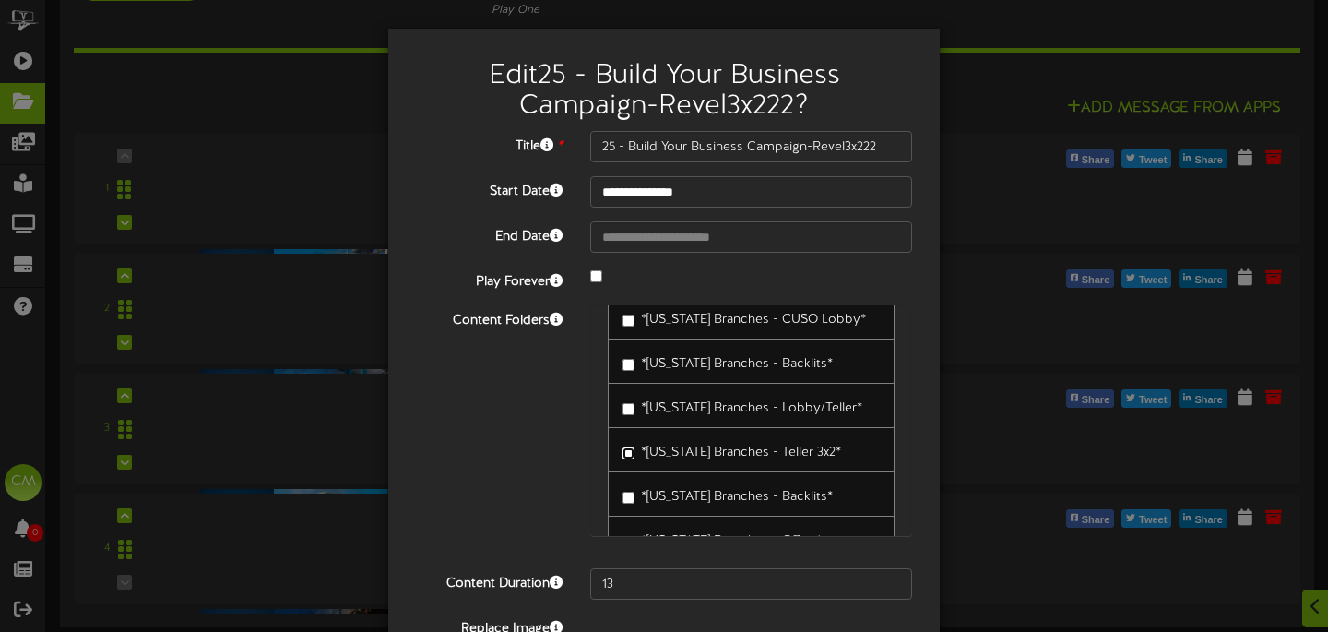
scroll to position [135, 0]
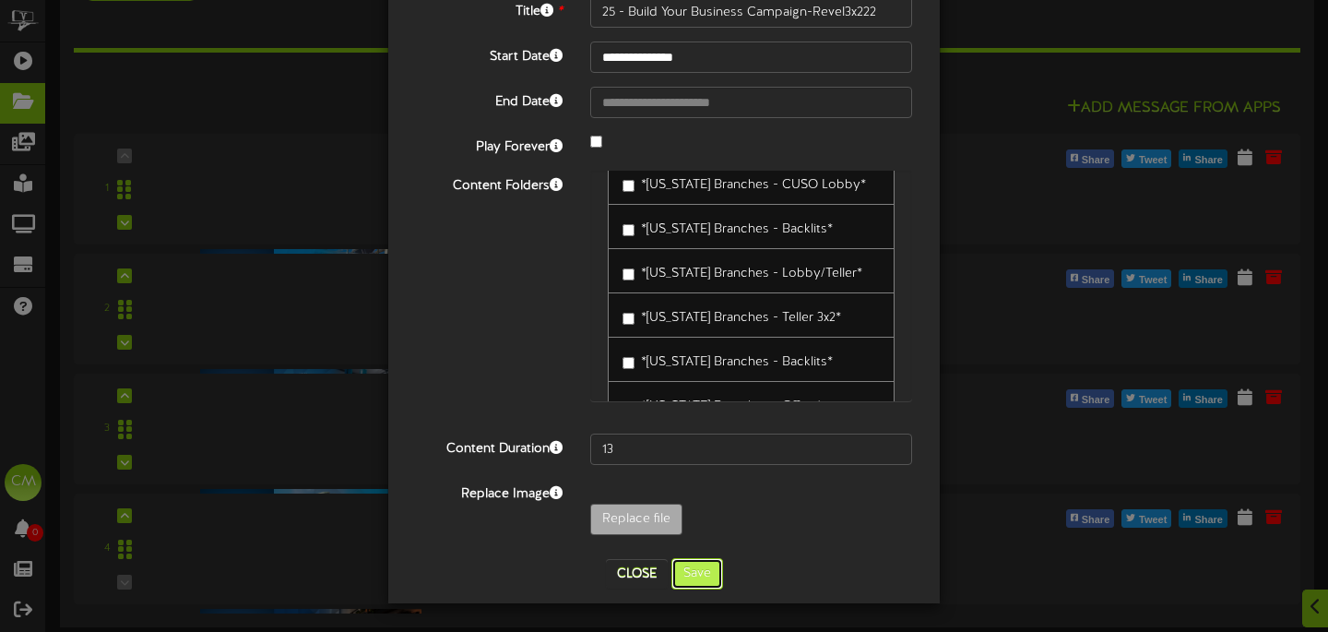
click at [691, 569] on button "Save" at bounding box center [697, 573] width 52 height 31
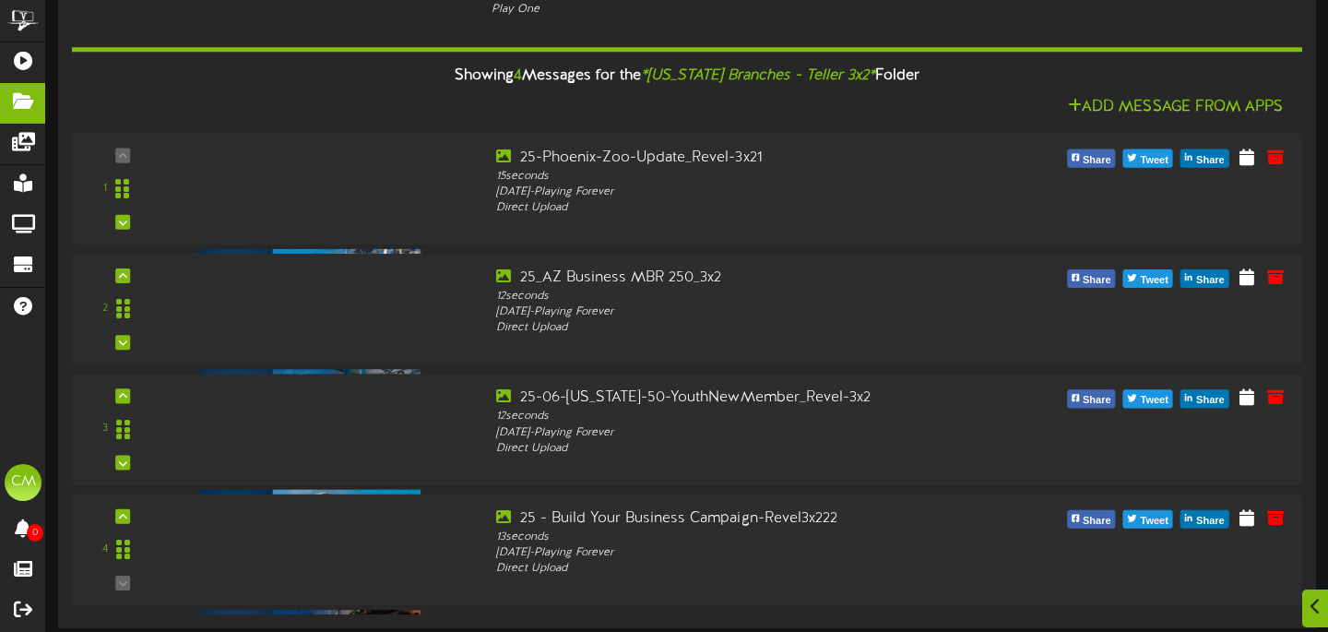
scroll to position [167, 0]
click at [1247, 515] on icon at bounding box center [1252, 516] width 18 height 20
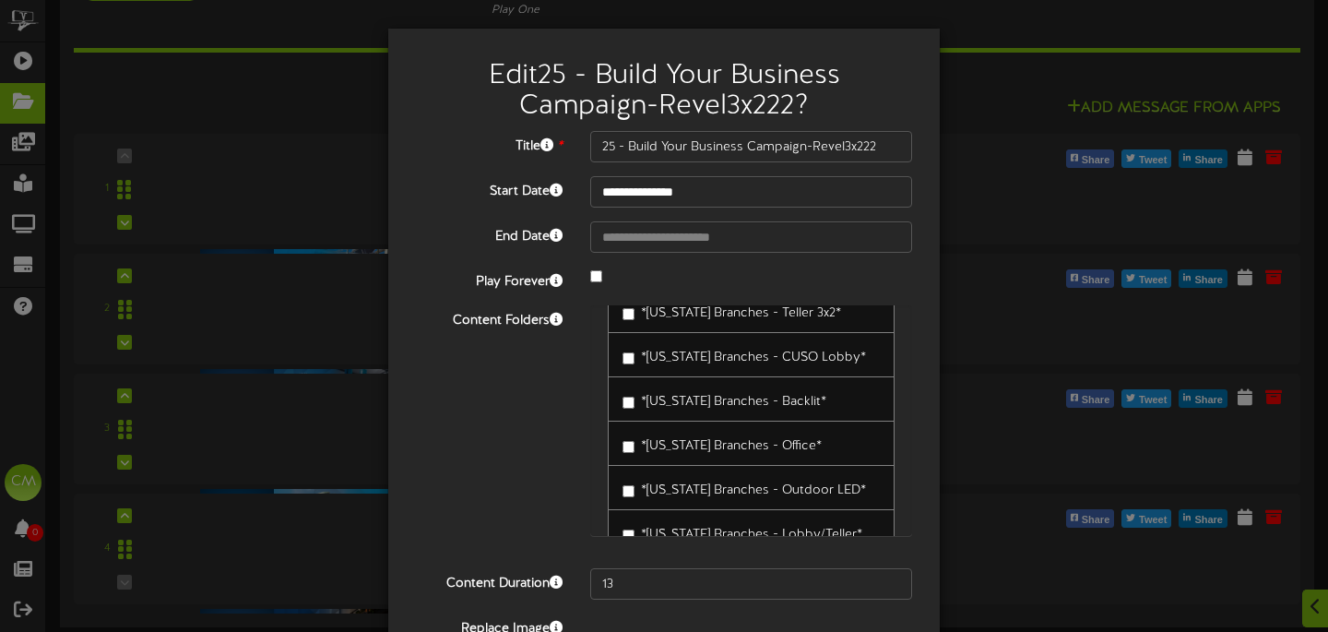
scroll to position [135, 0]
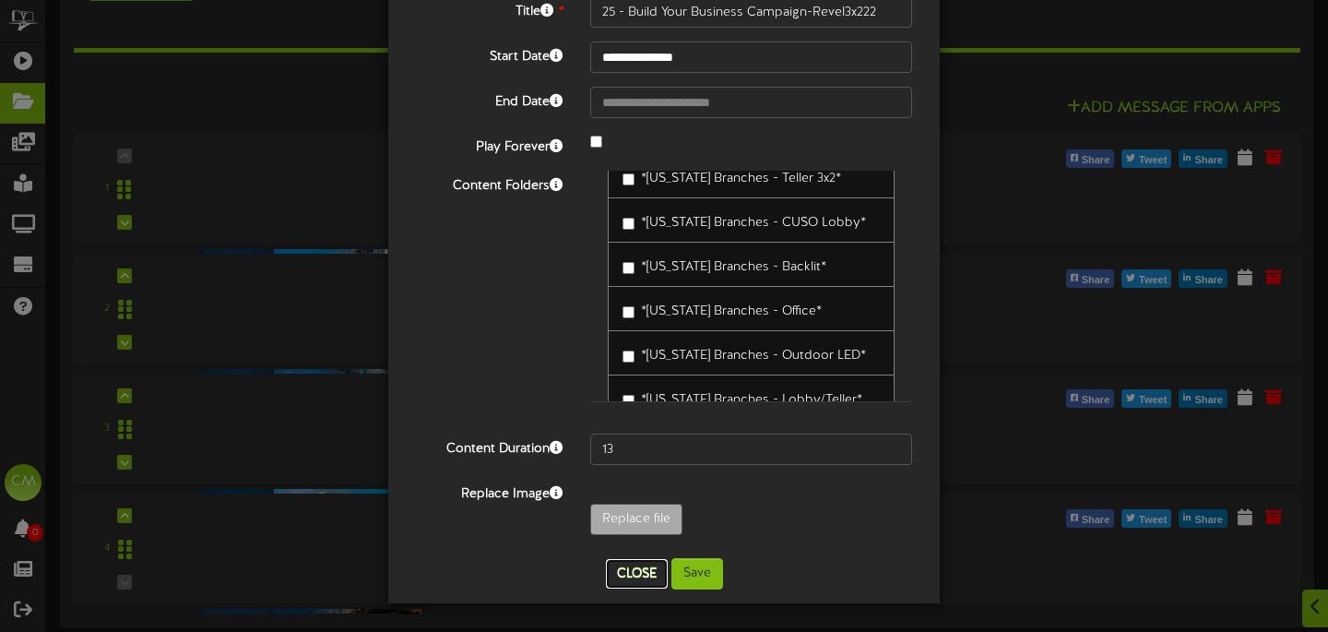
click at [621, 570] on button "Close" at bounding box center [637, 574] width 62 height 30
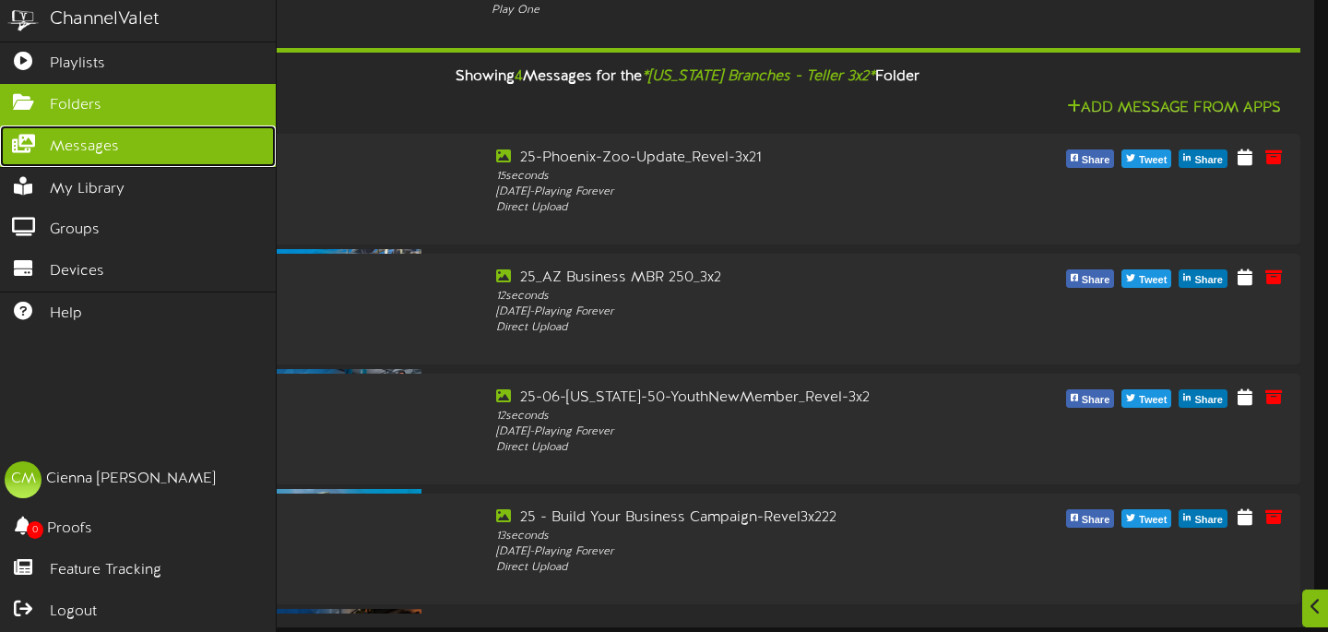
click at [44, 148] on icon at bounding box center [23, 142] width 46 height 14
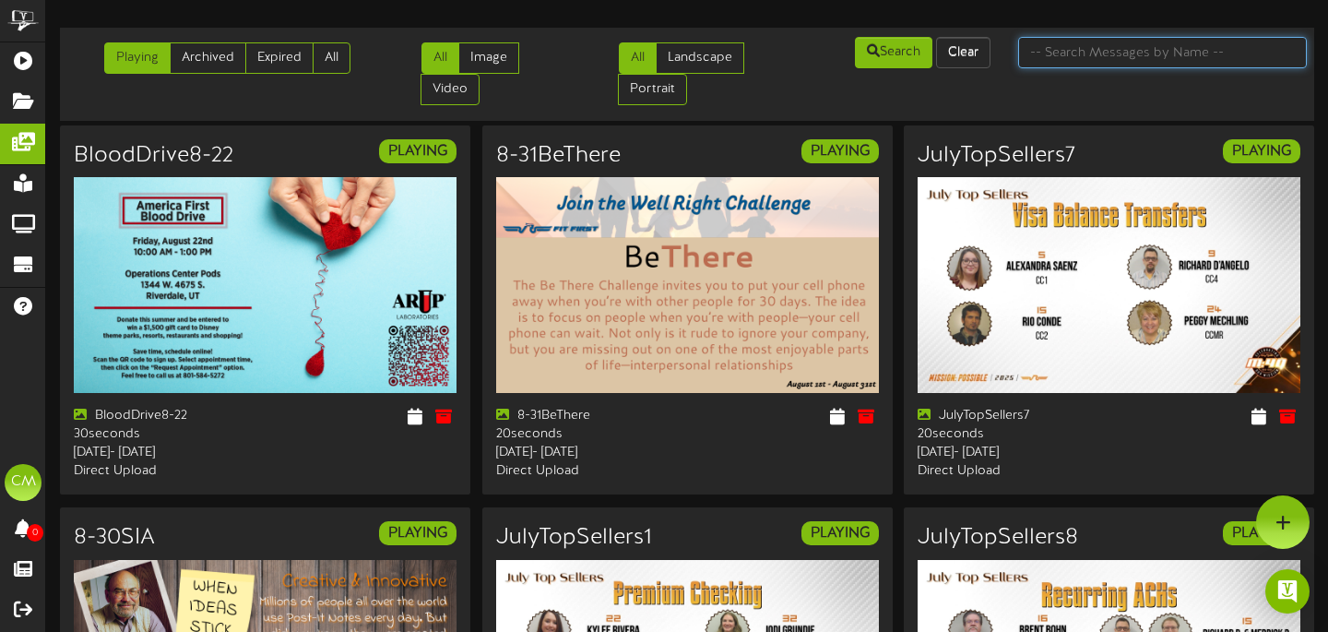
click at [1079, 42] on input "text" at bounding box center [1162, 52] width 289 height 31
paste input "25 - Build Your Business Campaign"
type input "25 - Build Your Business Campaign"
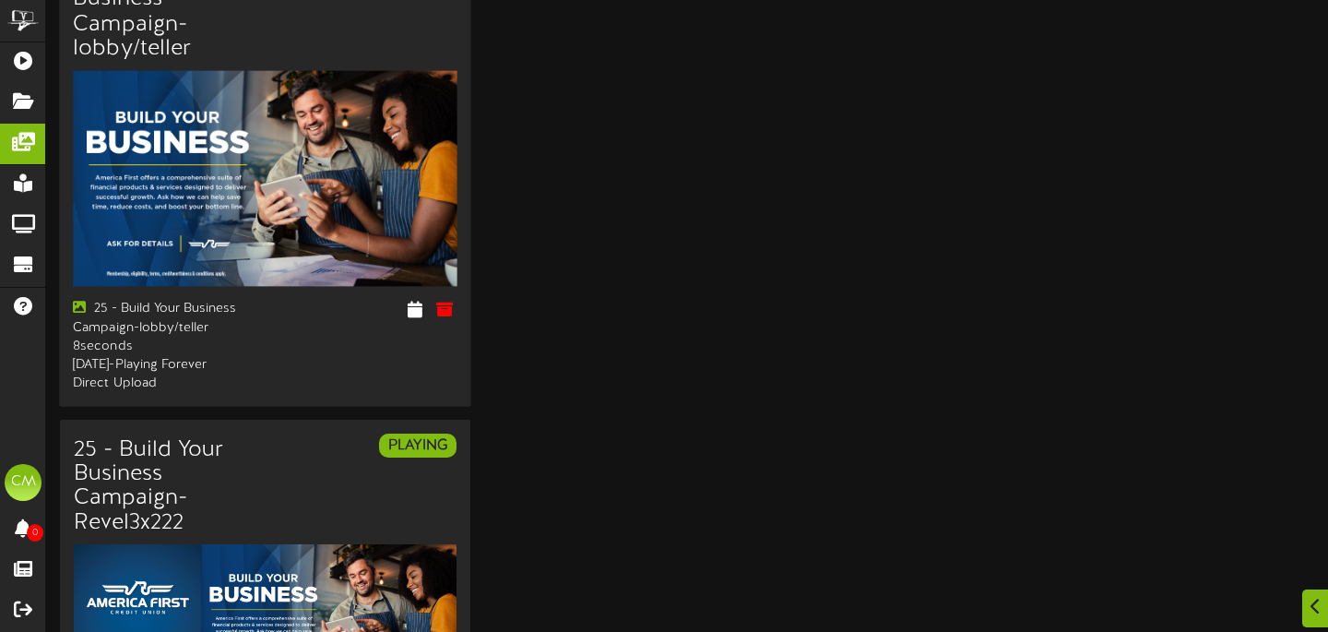
scroll to position [181, 0]
click at [420, 308] on icon at bounding box center [416, 308] width 18 height 20
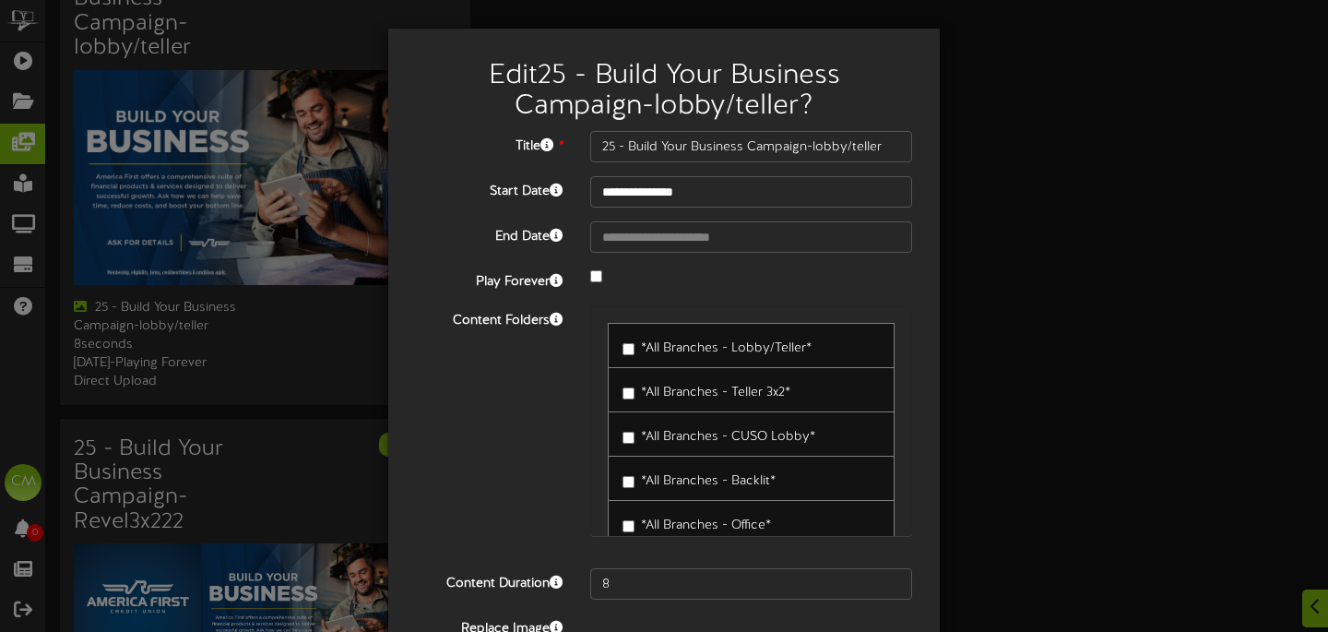
drag, startPoint x: 617, startPoint y: 361, endPoint x: 508, endPoint y: 358, distance: 108.8
click at [508, 358] on div "Content Folders *All Branches - Lobby/Teller* *All Branches - Teller 3x2* *All …" at bounding box center [664, 429] width 524 height 249
click at [623, 579] on input "8" at bounding box center [751, 583] width 322 height 31
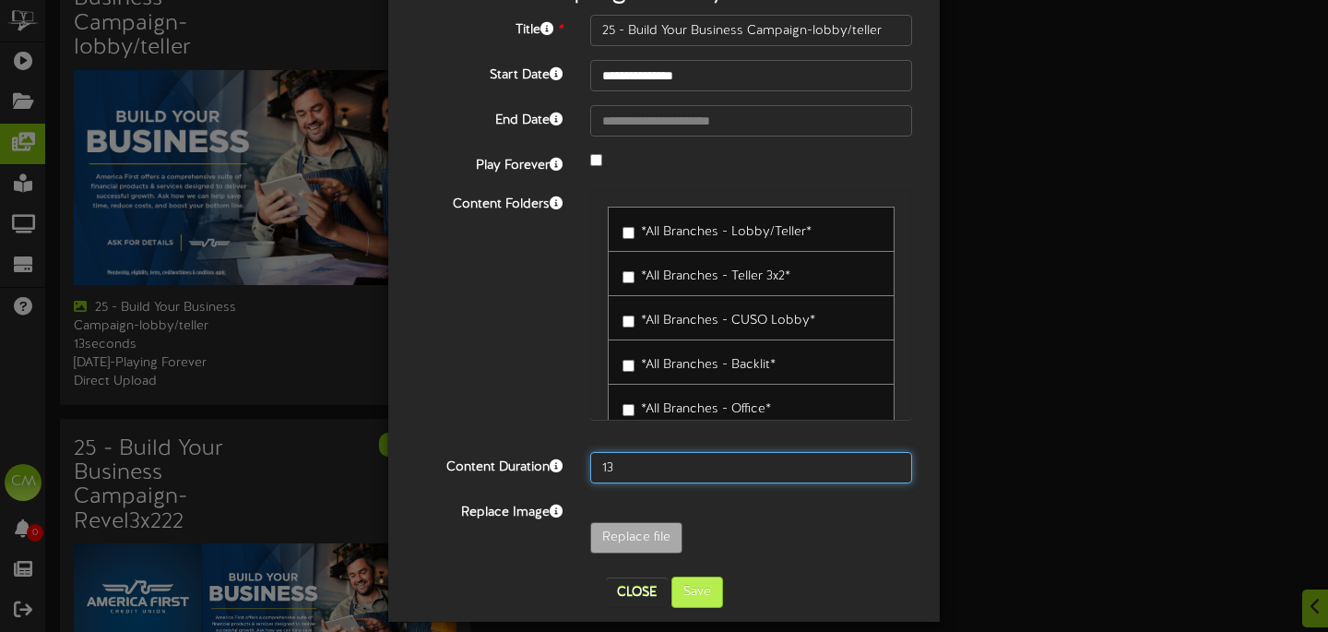
type input "13"
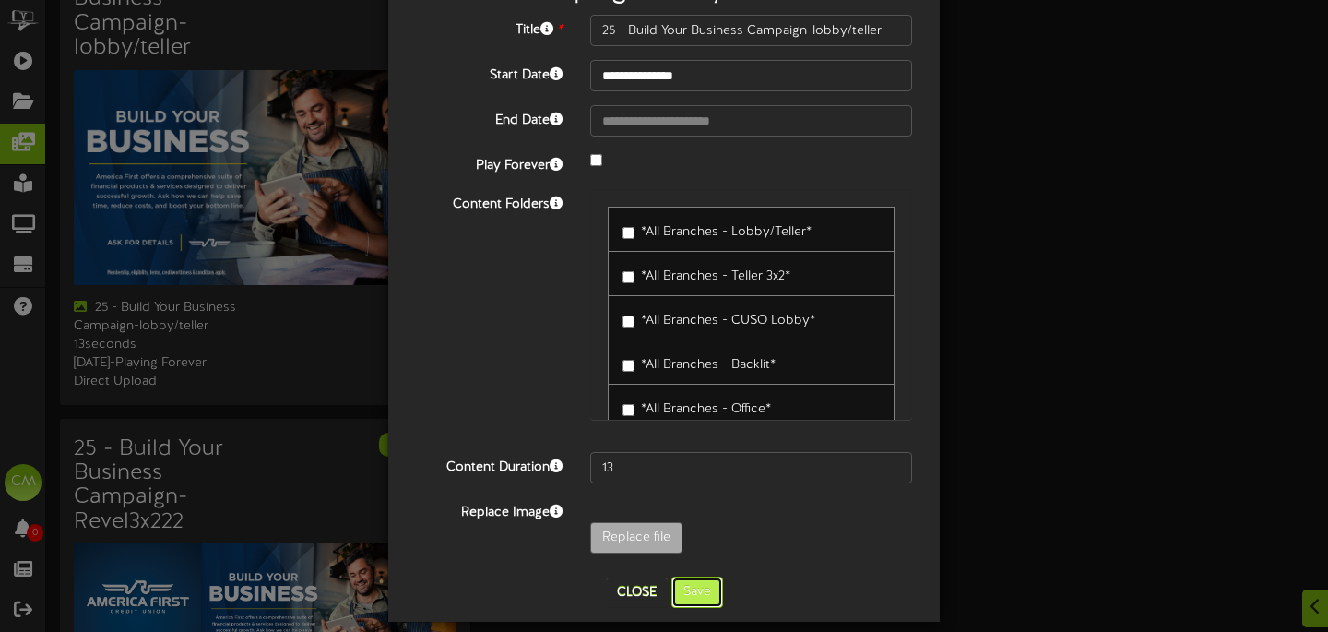
click at [702, 587] on button "Save" at bounding box center [697, 591] width 52 height 31
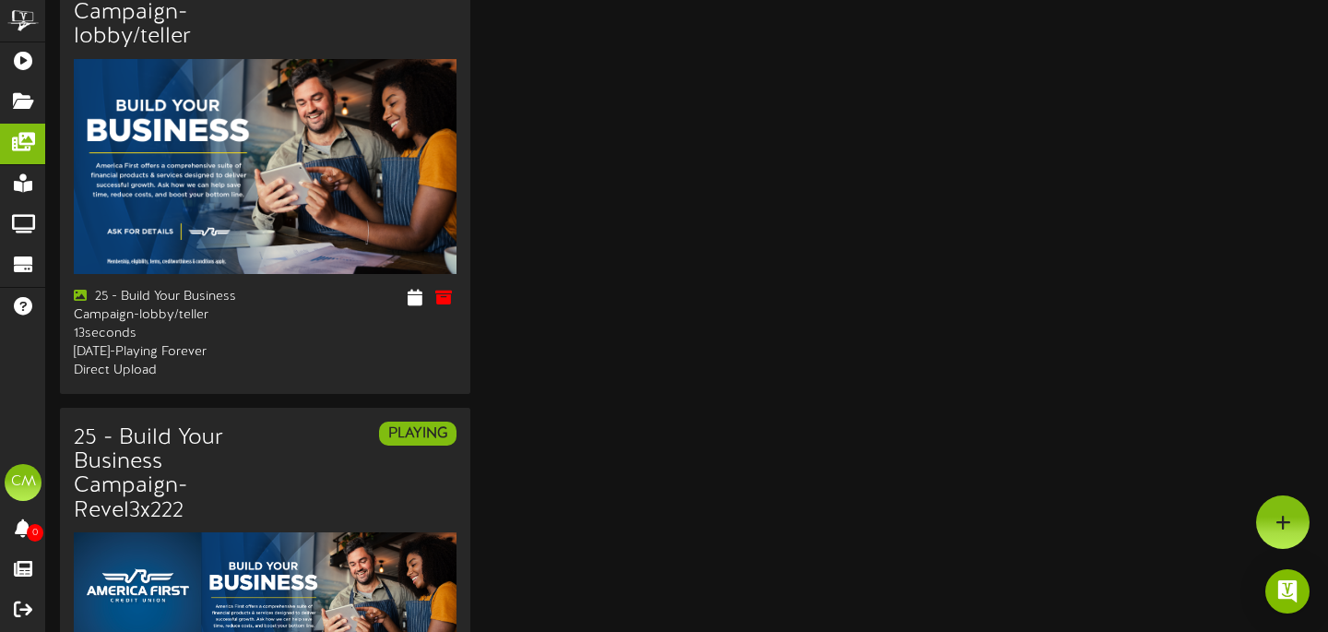
scroll to position [97, 0]
